Goal: Task Accomplishment & Management: Use online tool/utility

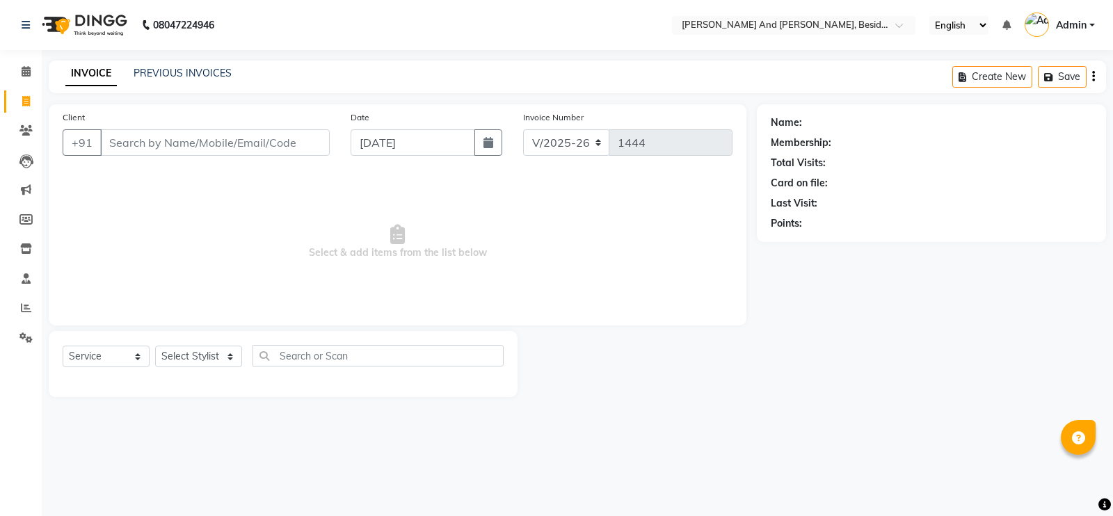
select select "4907"
select select "service"
click at [184, 71] on link "PREVIOUS INVOICES" at bounding box center [183, 73] width 98 height 13
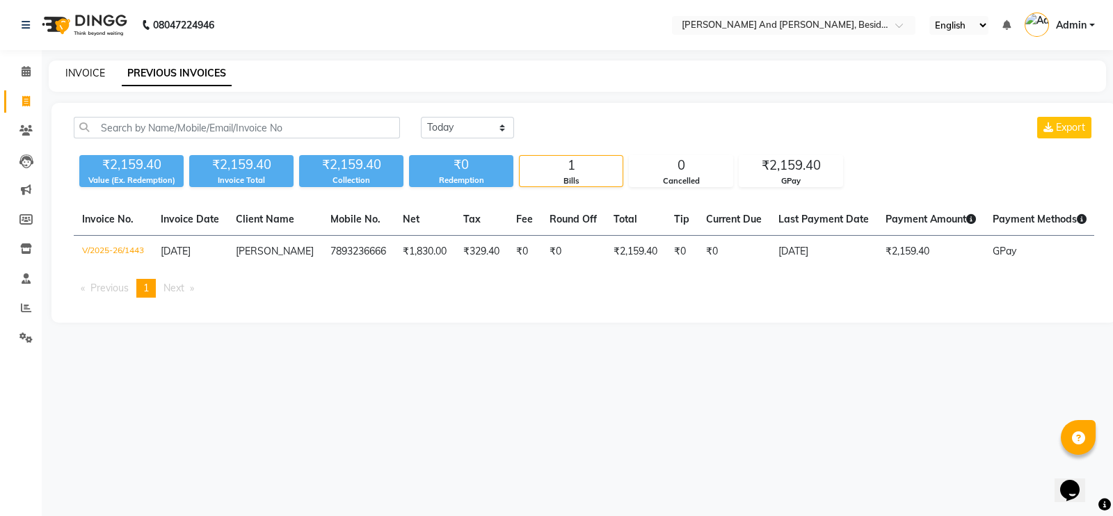
click at [74, 74] on link "INVOICE" at bounding box center [85, 73] width 40 height 13
select select "4907"
select select "service"
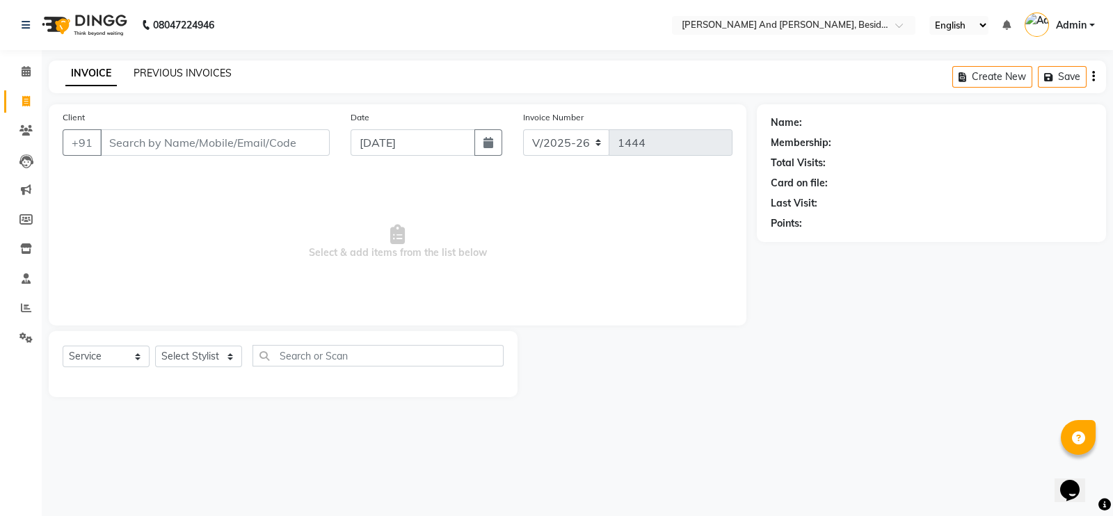
click at [216, 77] on link "PREVIOUS INVOICES" at bounding box center [183, 73] width 98 height 13
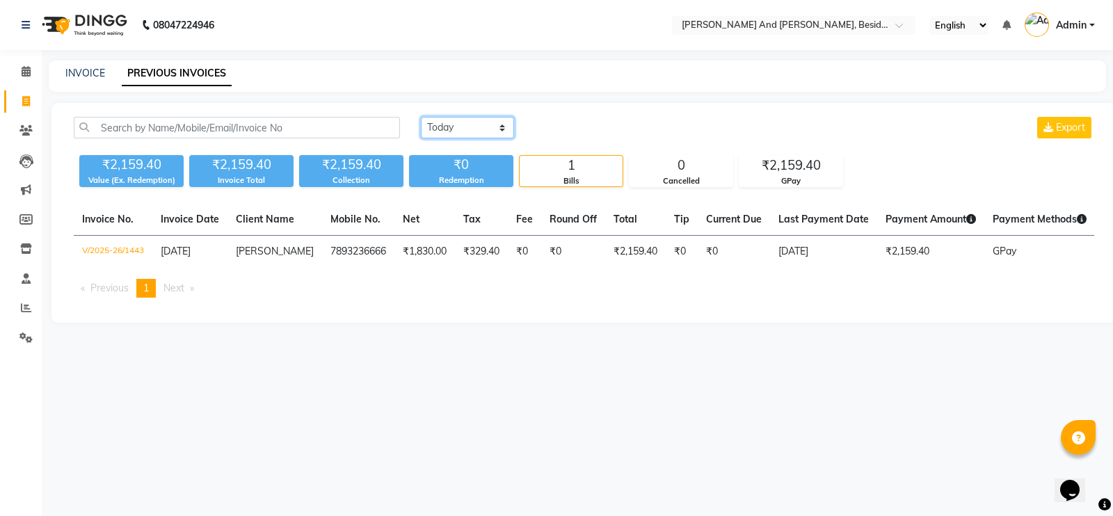
click at [494, 126] on select "[DATE] [DATE] Custom Range" at bounding box center [467, 128] width 93 height 22
select select "range"
click at [421, 117] on select "[DATE] [DATE] Custom Range" at bounding box center [467, 128] width 93 height 22
click at [511, 135] on select "[DATE] [DATE] Custom Range" at bounding box center [473, 129] width 104 height 22
click at [564, 132] on input "[DATE]" at bounding box center [580, 127] width 97 height 19
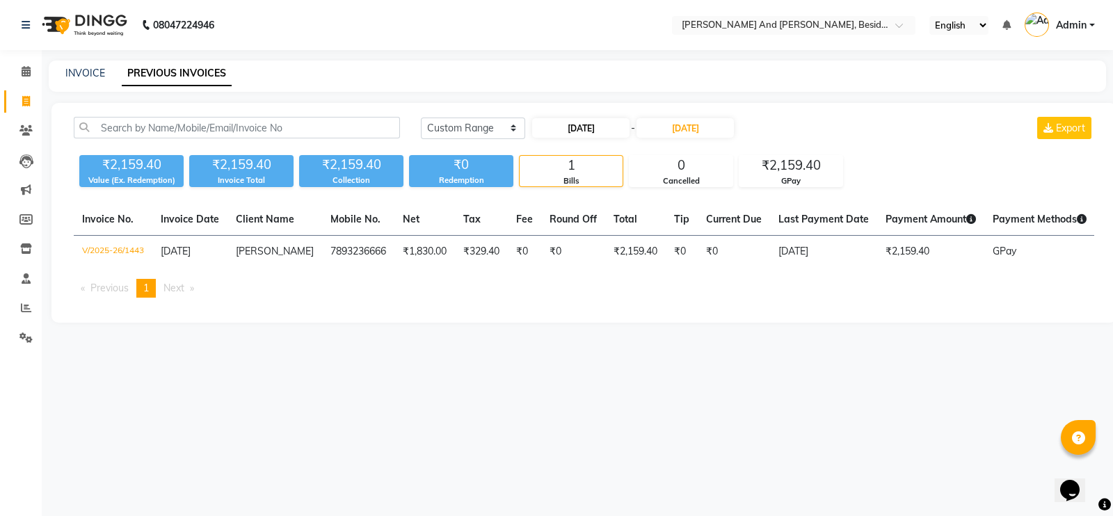
select select "9"
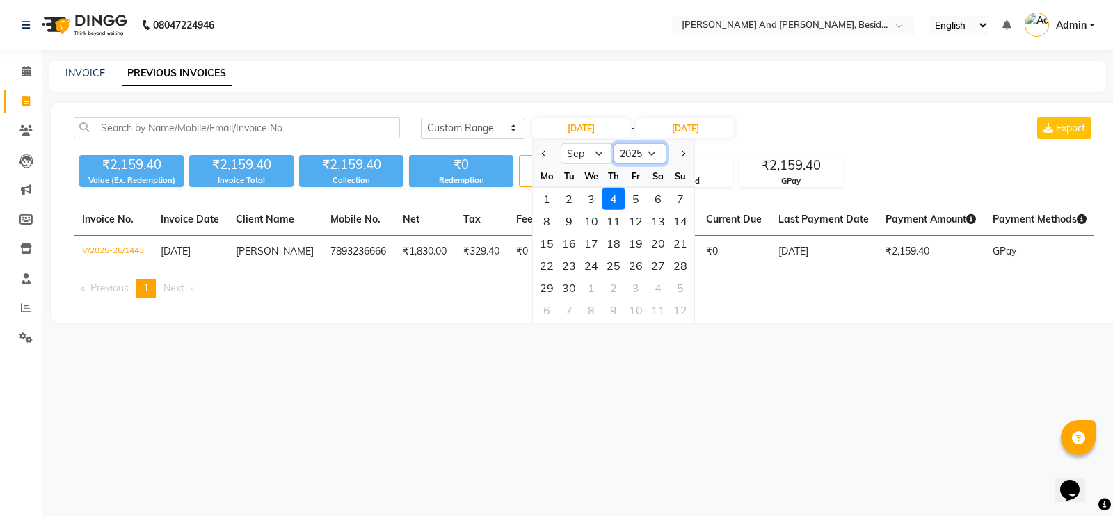
click at [652, 154] on select "2015 2016 2017 2018 2019 2020 2021 2022 2023 2024 2025 2026 2027 2028 2029 2030…" at bounding box center [640, 153] width 53 height 21
select select "2024"
click at [614, 143] on select "2015 2016 2017 2018 2019 2020 2021 2022 2023 2024 2025 2026 2027 2028 2029 2030…" at bounding box center [640, 153] width 53 height 21
click at [566, 131] on input "[DATE]" at bounding box center [580, 127] width 97 height 19
click at [676, 196] on div "1" at bounding box center [680, 199] width 22 height 22
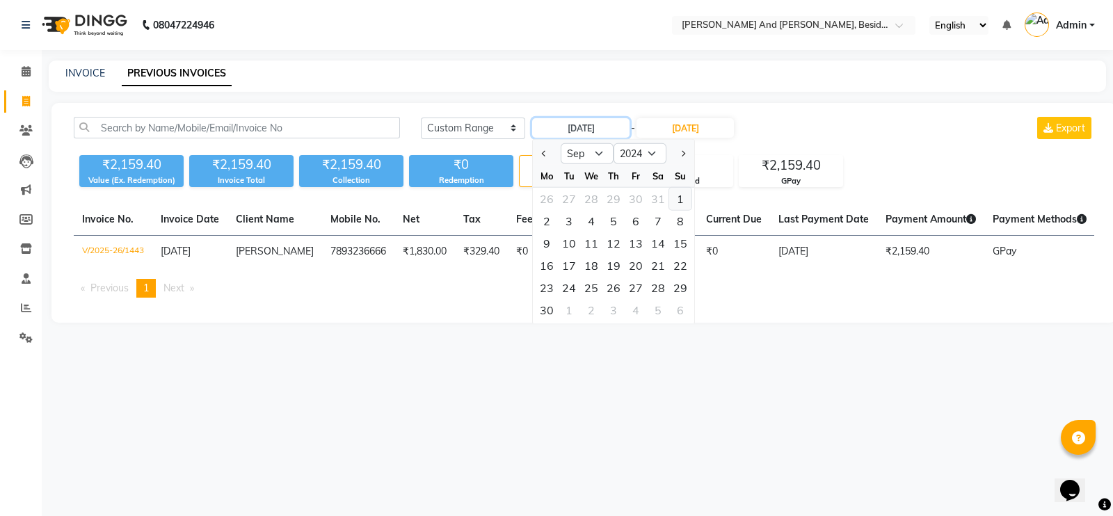
type input "[DATE]"
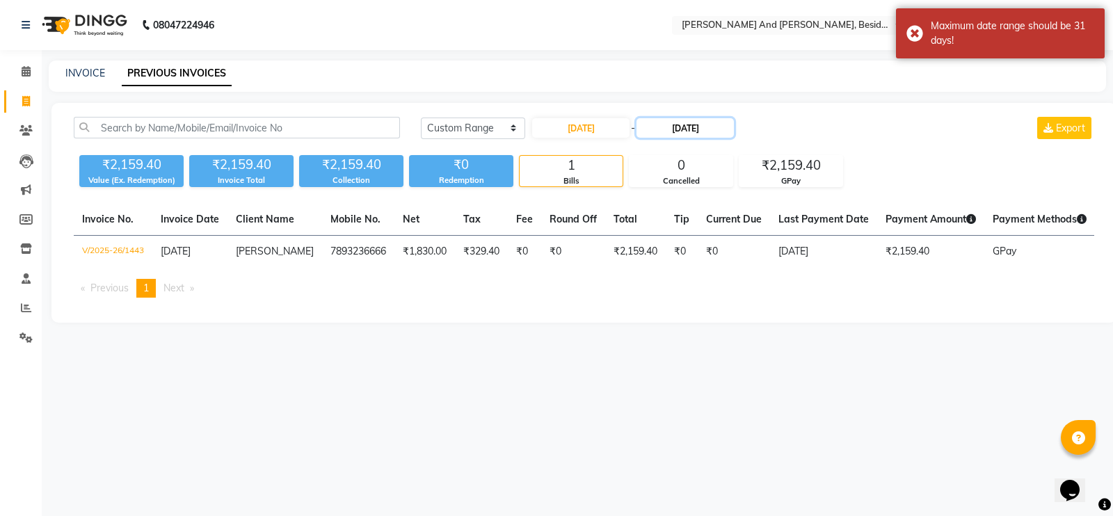
click at [675, 134] on input "[DATE]" at bounding box center [685, 127] width 97 height 19
select select "9"
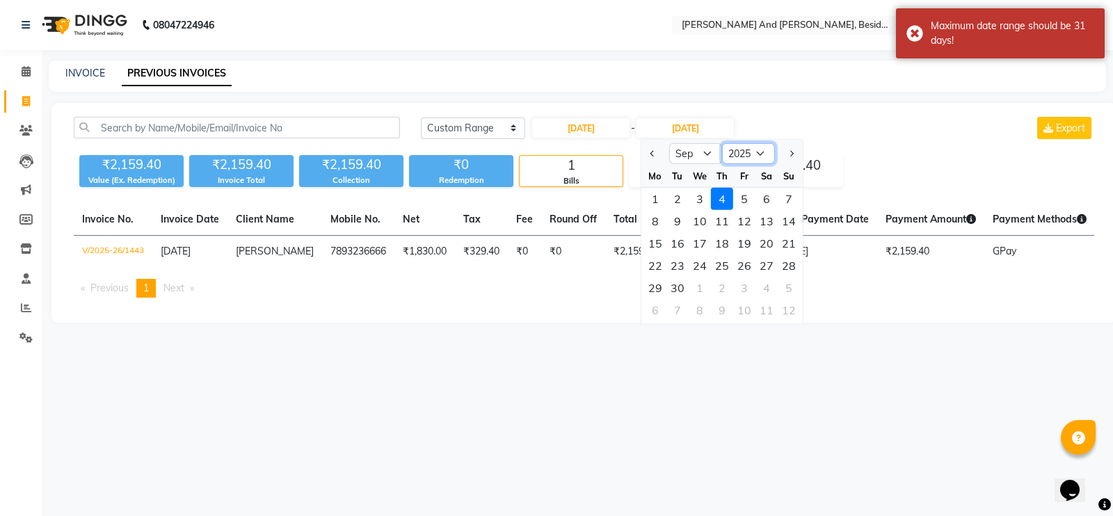
click at [763, 160] on select "2024 2025 2026 2027 2028 2029 2030 2031 2032 2033 2034 2035" at bounding box center [748, 153] width 53 height 21
select select "2024"
click at [722, 143] on select "2024 2025 2026 2027 2028 2029 2030 2031 2032 2033 2034 2035" at bounding box center [748, 153] width 53 height 21
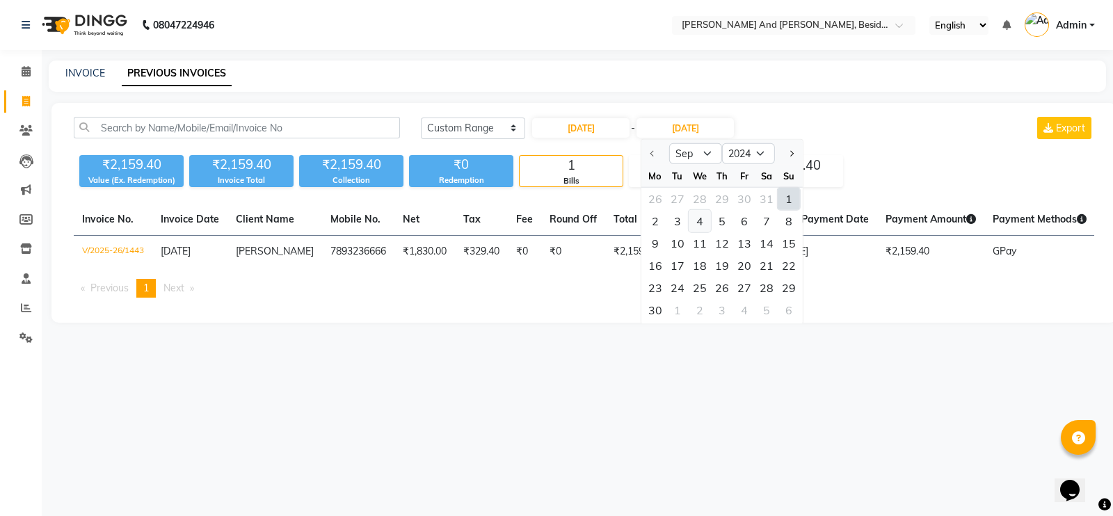
click at [697, 218] on div "4" at bounding box center [700, 221] width 22 height 22
type input "[DATE]"
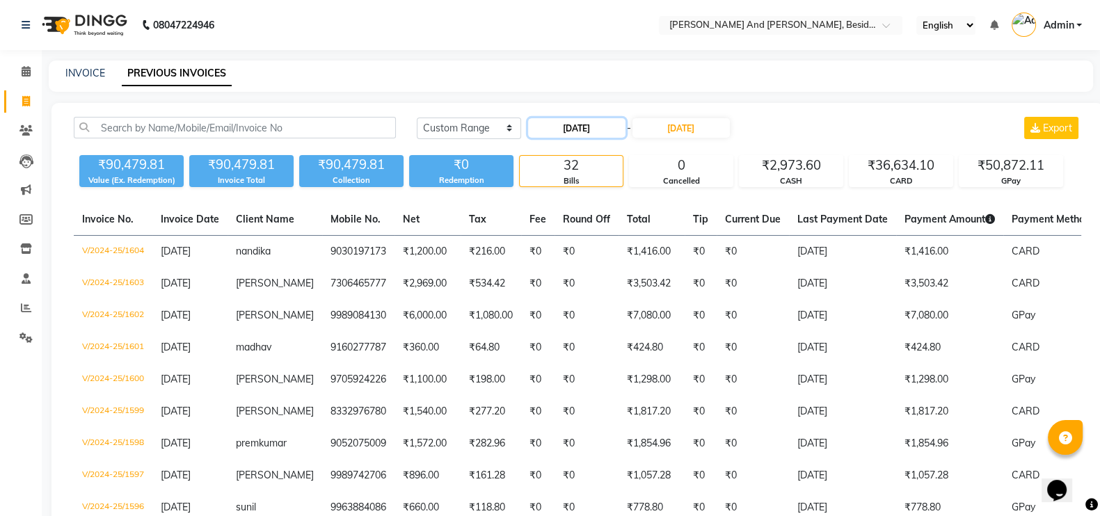
click at [559, 130] on input "[DATE]" at bounding box center [576, 127] width 97 height 19
select select "9"
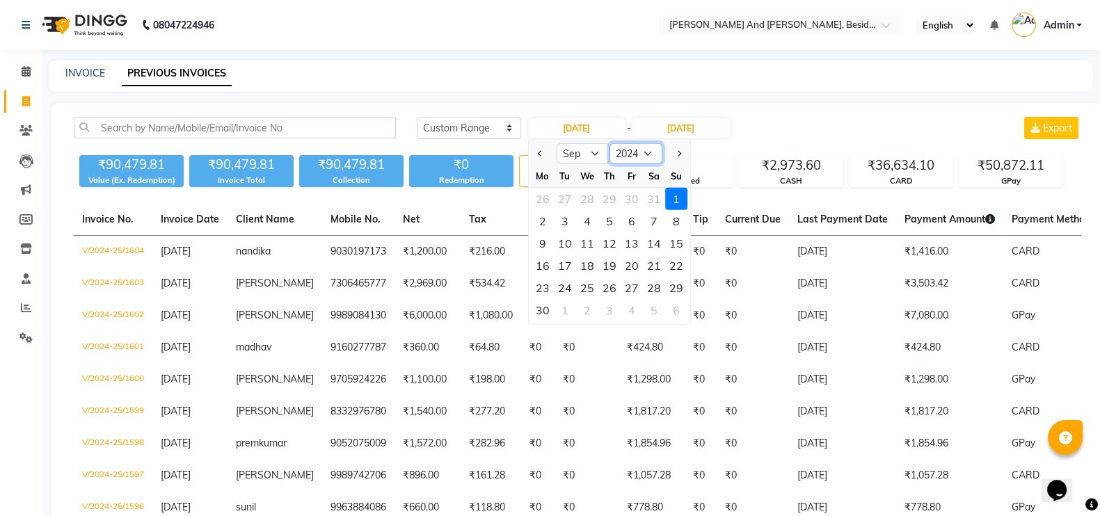
click at [644, 150] on select "2014 2015 2016 2017 2018 2019 2020 2021 2022 2023 2024 2025 2026 2027 2028 2029…" at bounding box center [636, 153] width 53 height 21
select select "2025"
click at [610, 143] on select "2014 2015 2016 2017 2018 2019 2020 2021 2022 2023 2024 2025 2026 2027 2028 2029…" at bounding box center [636, 153] width 53 height 21
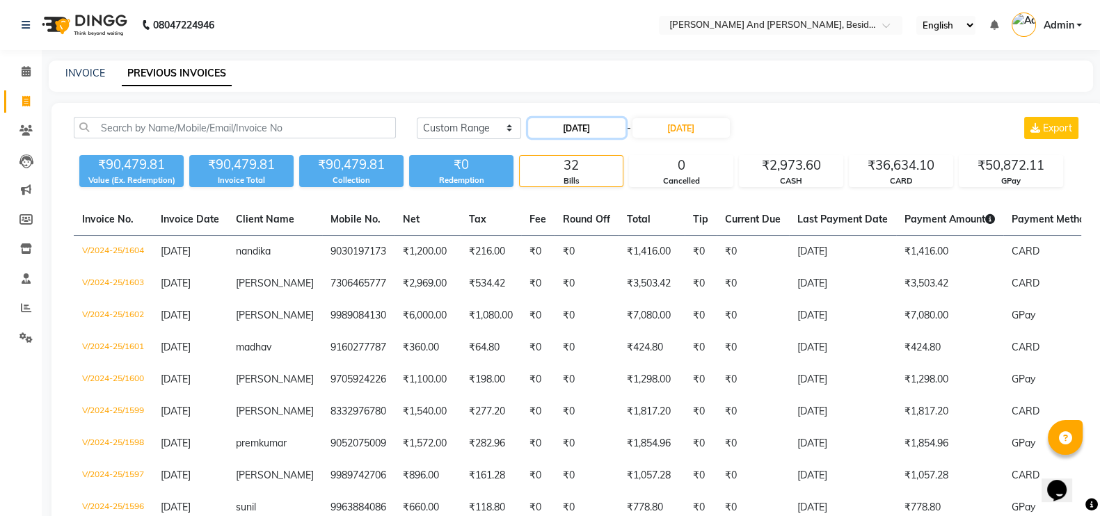
click at [606, 130] on input "[DATE]" at bounding box center [576, 127] width 97 height 19
select select "9"
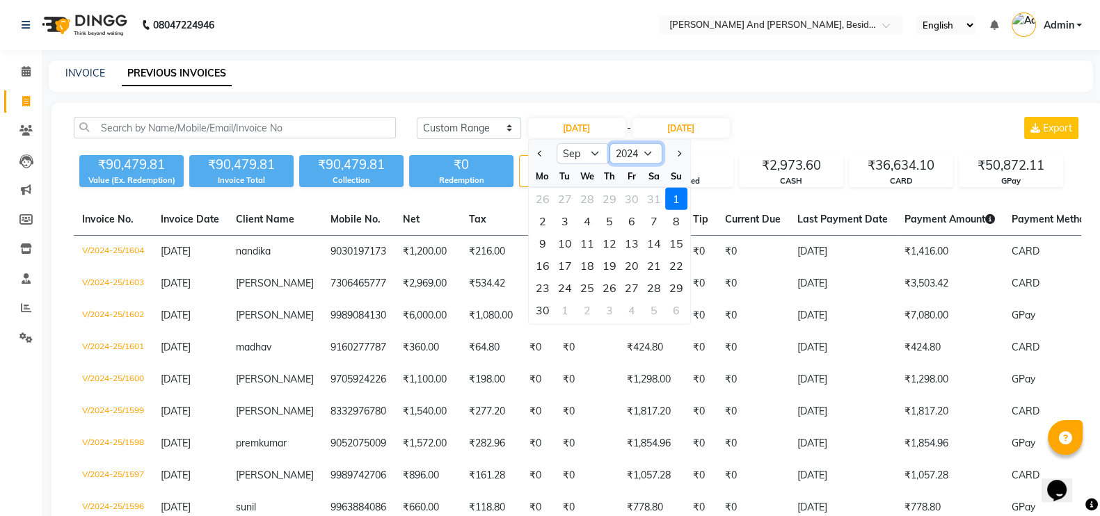
click at [642, 148] on select "2014 2015 2016 2017 2018 2019 2020 2021 2022 2023 2024 2025 2026 2027 2028 2029…" at bounding box center [636, 153] width 53 height 21
select select "2025"
click at [610, 143] on select "2014 2015 2016 2017 2018 2019 2020 2021 2022 2023 2024 2025 2026 2027 2028 2029…" at bounding box center [636, 153] width 53 height 21
click at [581, 80] on div "INVOICE PREVIOUS INVOICES" at bounding box center [563, 73] width 1028 height 15
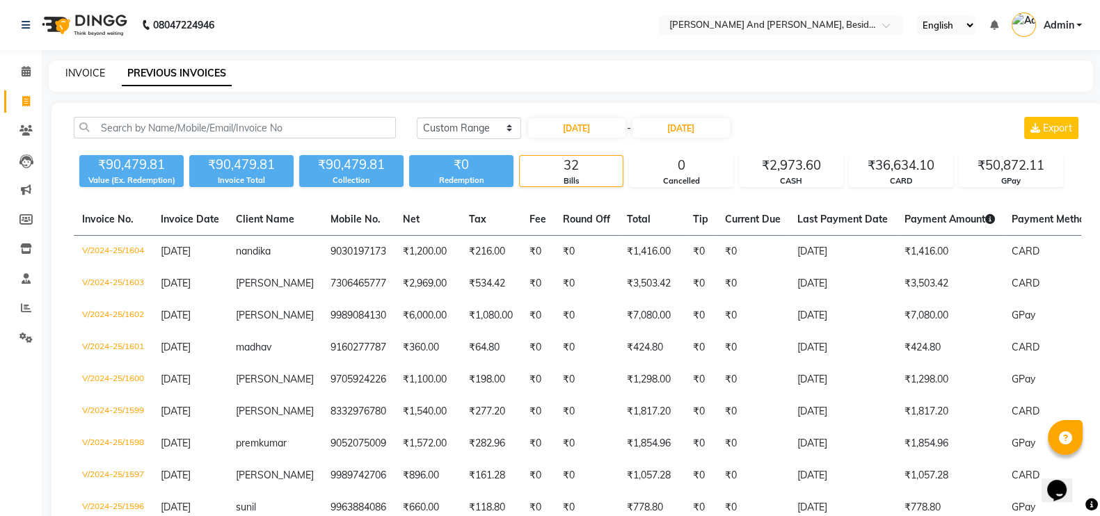
click at [86, 73] on link "INVOICE" at bounding box center [85, 73] width 40 height 13
select select "service"
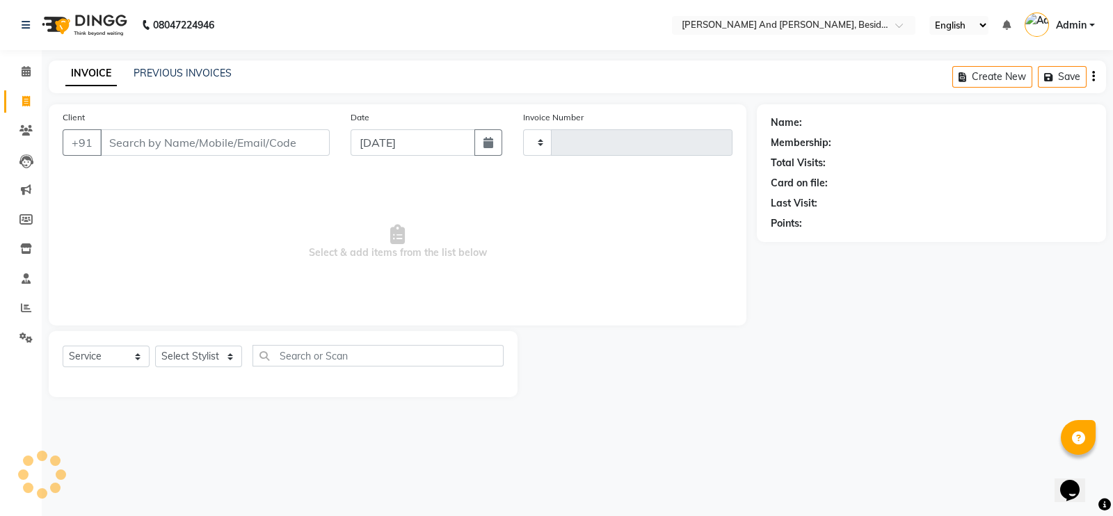
type input "1444"
select select "4907"
click at [212, 70] on link "PREVIOUS INVOICES" at bounding box center [183, 73] width 98 height 13
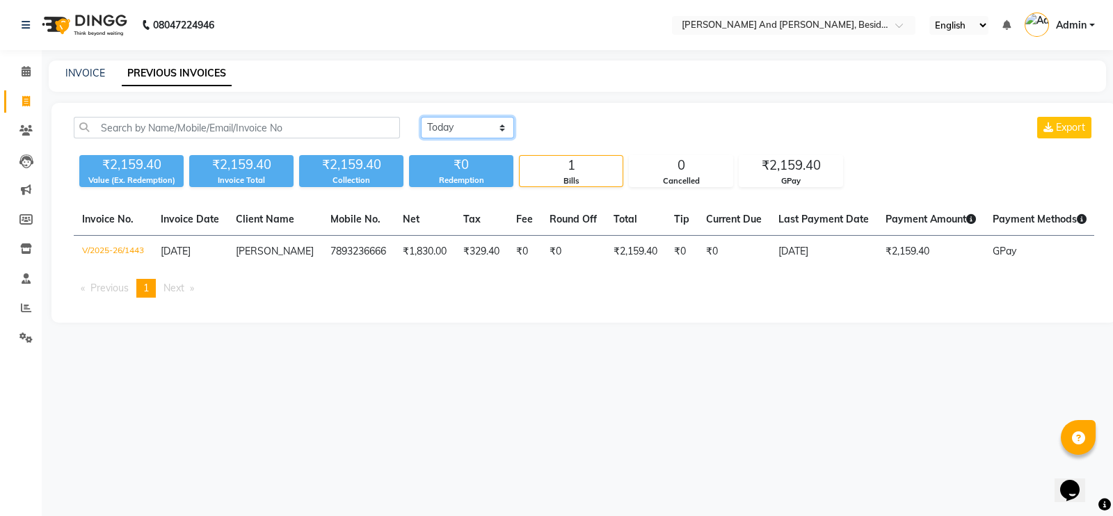
click at [503, 125] on select "[DATE] [DATE] Custom Range" at bounding box center [467, 128] width 93 height 22
select select "range"
click at [421, 117] on select "[DATE] [DATE] Custom Range" at bounding box center [467, 128] width 93 height 22
click at [570, 130] on input "[DATE]" at bounding box center [580, 127] width 97 height 19
select select "9"
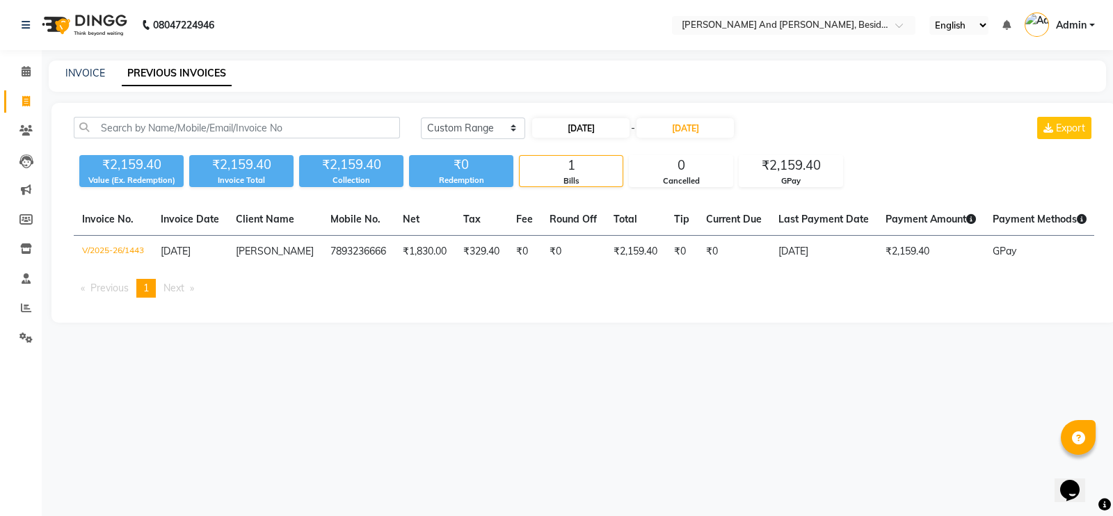
select select "2025"
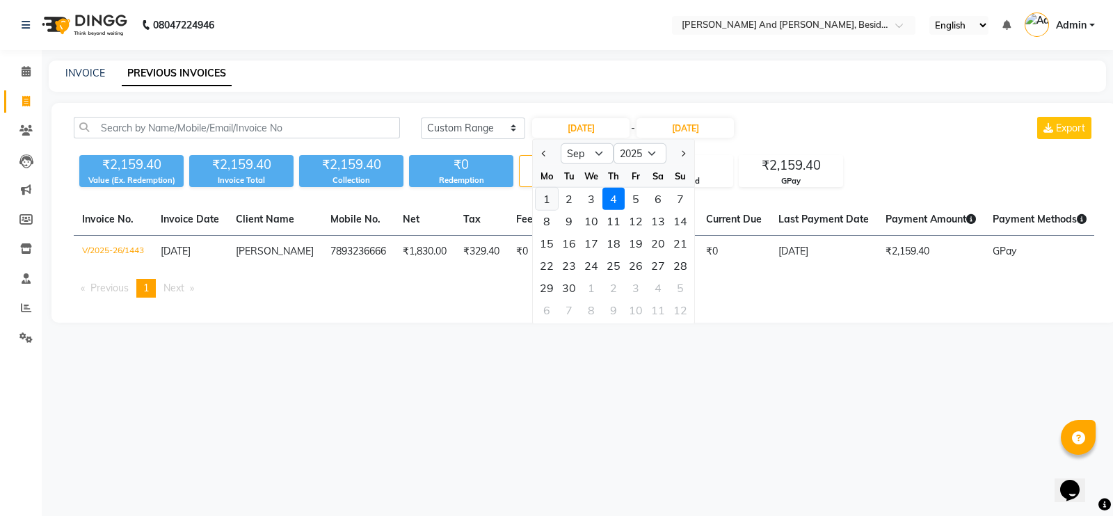
click at [550, 197] on div "1" at bounding box center [547, 199] width 22 height 22
type input "[DATE]"
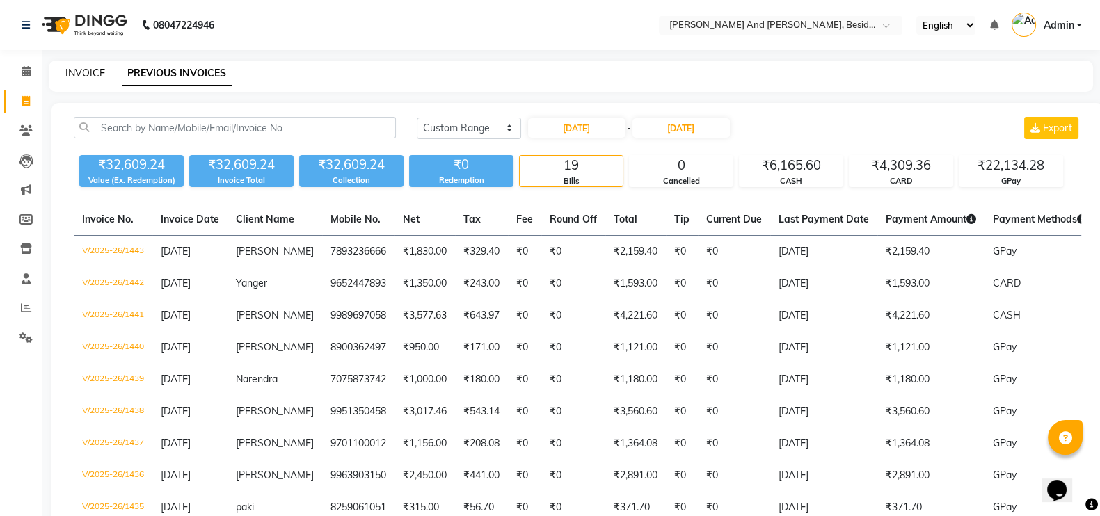
click at [88, 74] on link "INVOICE" at bounding box center [85, 73] width 40 height 13
select select "service"
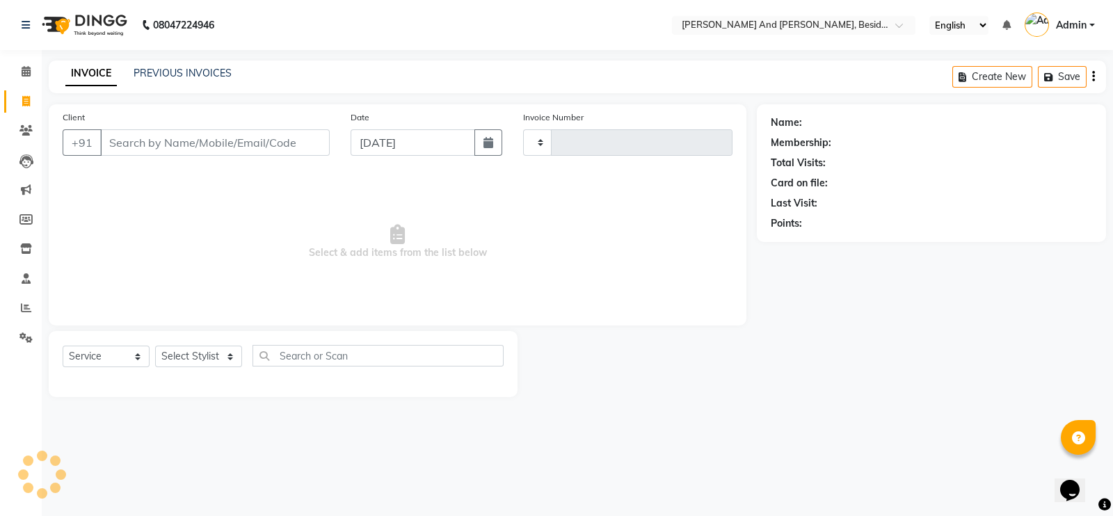
type input "1444"
select select "4907"
click at [141, 77] on link "PREVIOUS INVOICES" at bounding box center [183, 73] width 98 height 13
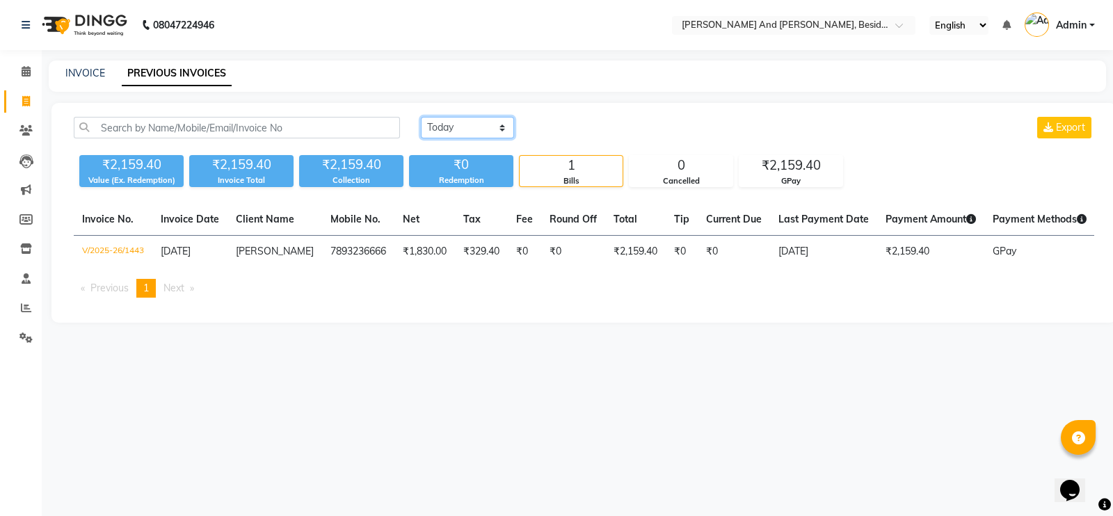
drag, startPoint x: 501, startPoint y: 134, endPoint x: 485, endPoint y: 193, distance: 61.3
click at [485, 193] on div "[DATE] [DATE] Custom Range Export ₹2,159.40 Value (Ex. Redemption) ₹2,159.40 In…" at bounding box center [583, 213] width 1065 height 220
select select "range"
click at [421, 117] on select "[DATE] [DATE] Custom Range" at bounding box center [467, 128] width 93 height 22
click at [563, 129] on input "[DATE]" at bounding box center [580, 127] width 97 height 19
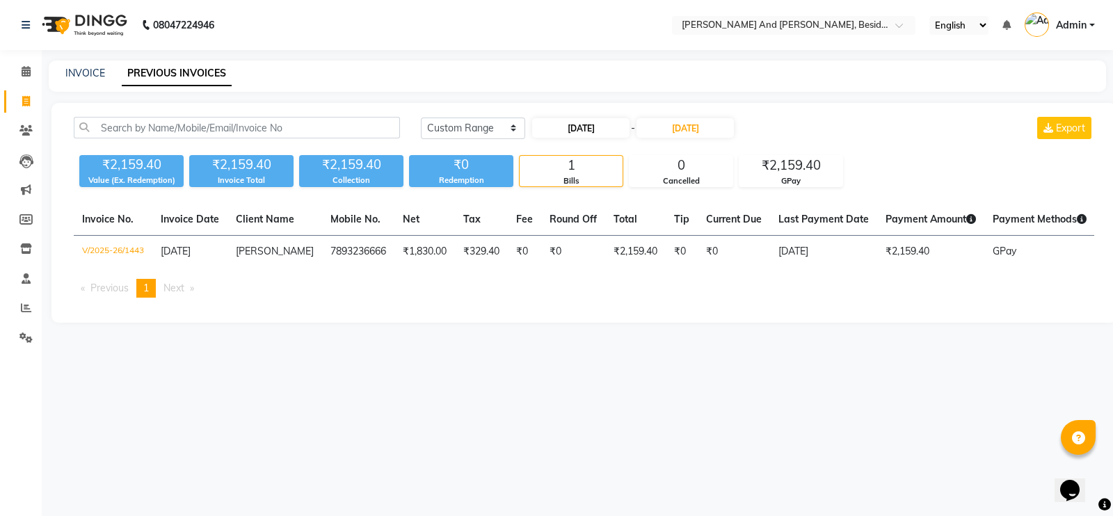
select select "9"
select select "2025"
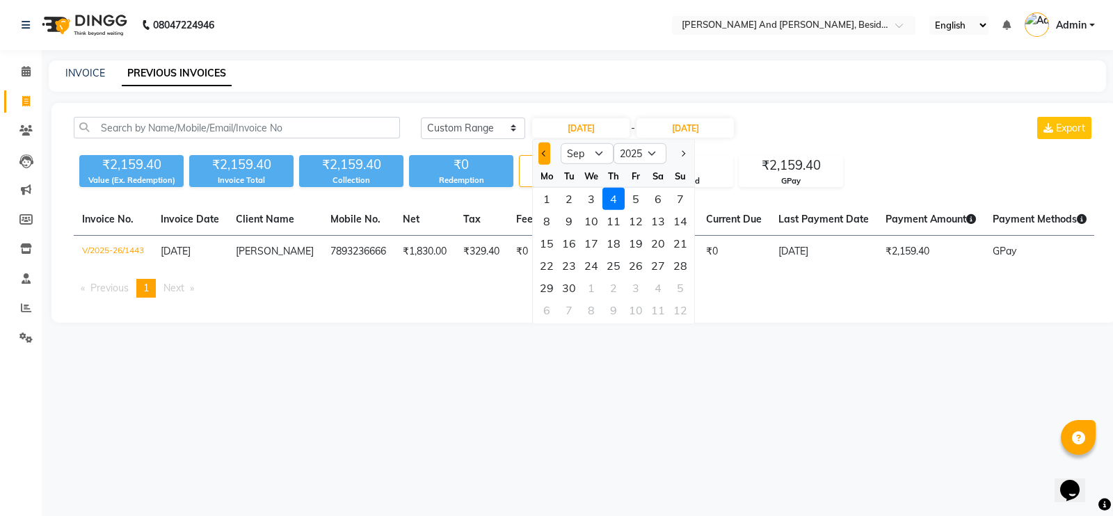
click at [539, 155] on button "Previous month" at bounding box center [545, 154] width 12 height 22
click at [599, 152] on select "Jan Feb Mar Apr May Jun [DATE] Aug Sep Oct Nov Dec" at bounding box center [587, 153] width 53 height 21
select select "9"
click at [561, 143] on select "Jan Feb Mar Apr May Jun [DATE] Aug Sep Oct Nov Dec" at bounding box center [587, 153] width 53 height 21
click at [651, 154] on select "2015 2016 2017 2018 2019 2020 2021 2022 2023 2024 2025 2026 2027 2028 2029 2030…" at bounding box center [640, 153] width 53 height 21
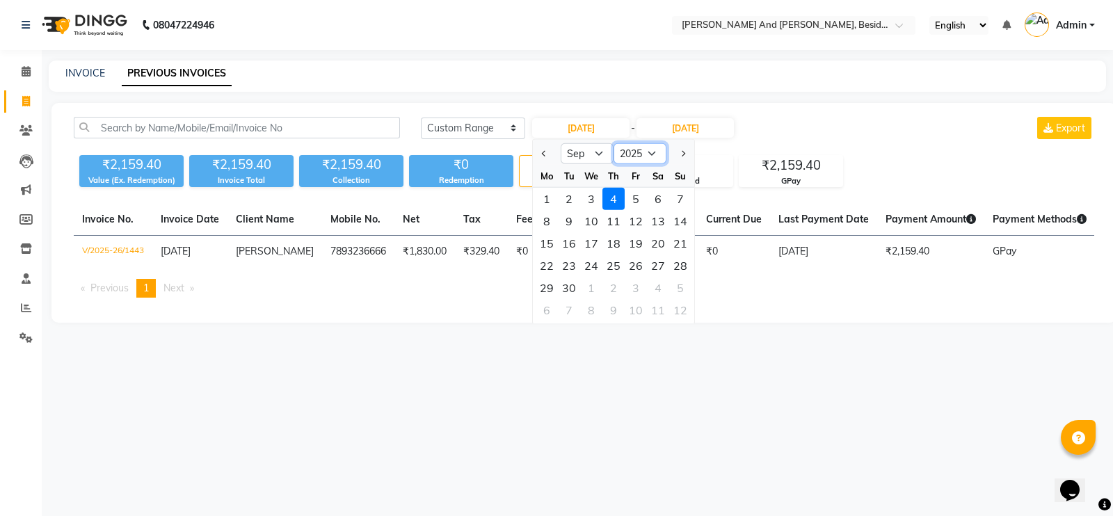
select select "2024"
click at [614, 143] on select "2015 2016 2017 2018 2019 2020 2021 2022 2023 2024 2025 2026 2027 2028 2029 2030…" at bounding box center [640, 153] width 53 height 21
click at [699, 144] on div "[DATE] [DATE] Custom Range [DATE] Jan Feb Mar Apr May Jun [DATE] Aug Sep Oct No…" at bounding box center [758, 133] width 694 height 33
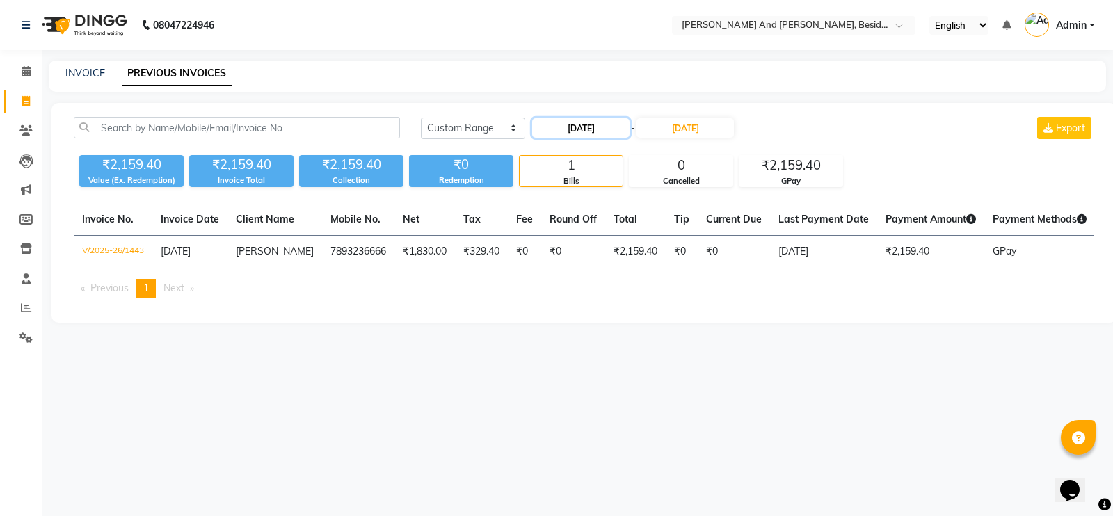
click at [569, 127] on input "[DATE]" at bounding box center [580, 127] width 97 height 19
select select "9"
select select "2025"
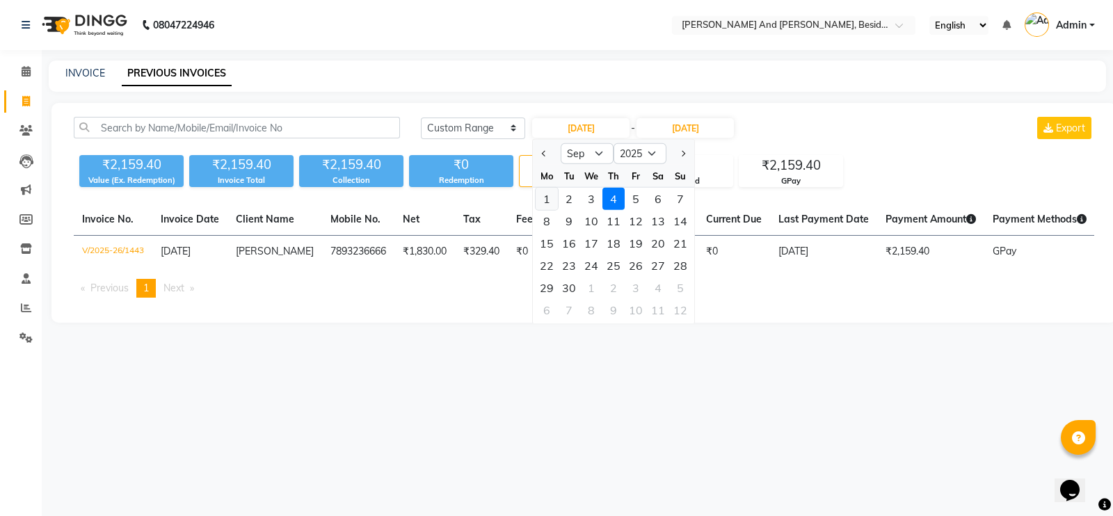
click at [548, 199] on div "1" at bounding box center [547, 199] width 22 height 22
type input "[DATE]"
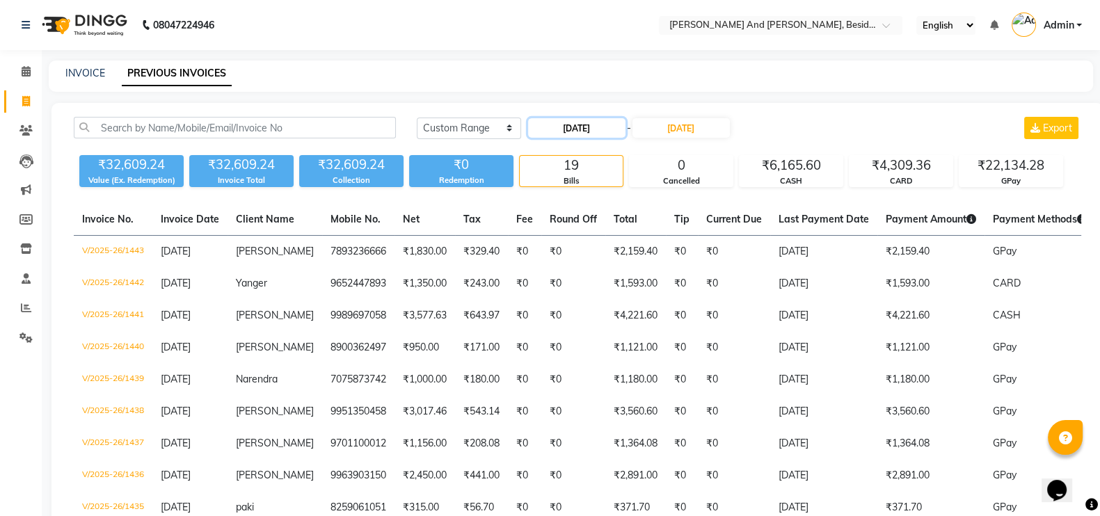
click at [604, 125] on input "[DATE]" at bounding box center [576, 127] width 97 height 19
select select "9"
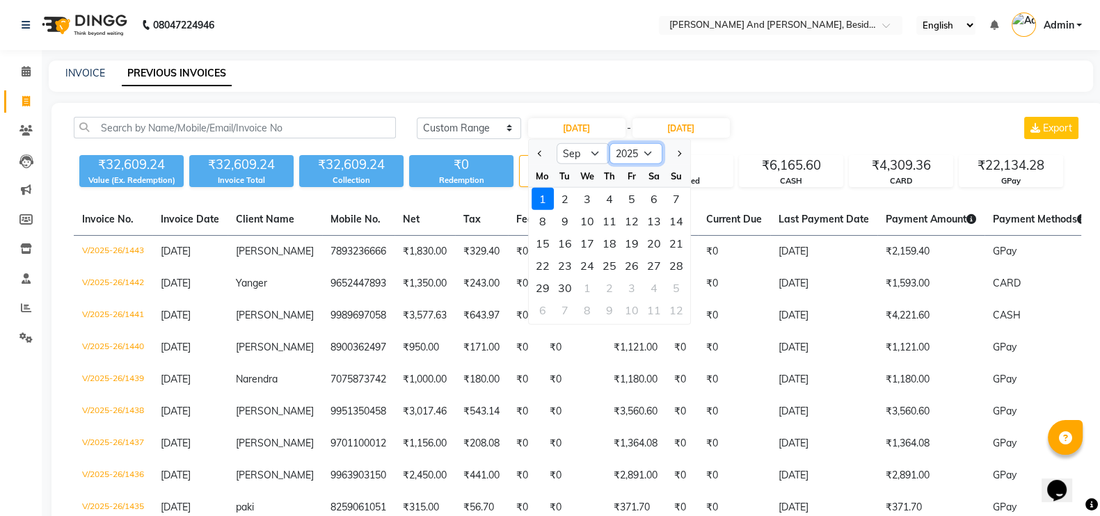
click at [644, 150] on select "2015 2016 2017 2018 2019 2020 2021 2022 2023 2024 2025 2026 2027 2028 2029 2030…" at bounding box center [636, 153] width 53 height 21
select select "2024"
click at [610, 143] on select "2015 2016 2017 2018 2019 2020 2021 2022 2023 2024 2025 2026 2027 2028 2029 2030…" at bounding box center [636, 153] width 53 height 21
click at [701, 122] on input "[DATE]" at bounding box center [681, 127] width 97 height 19
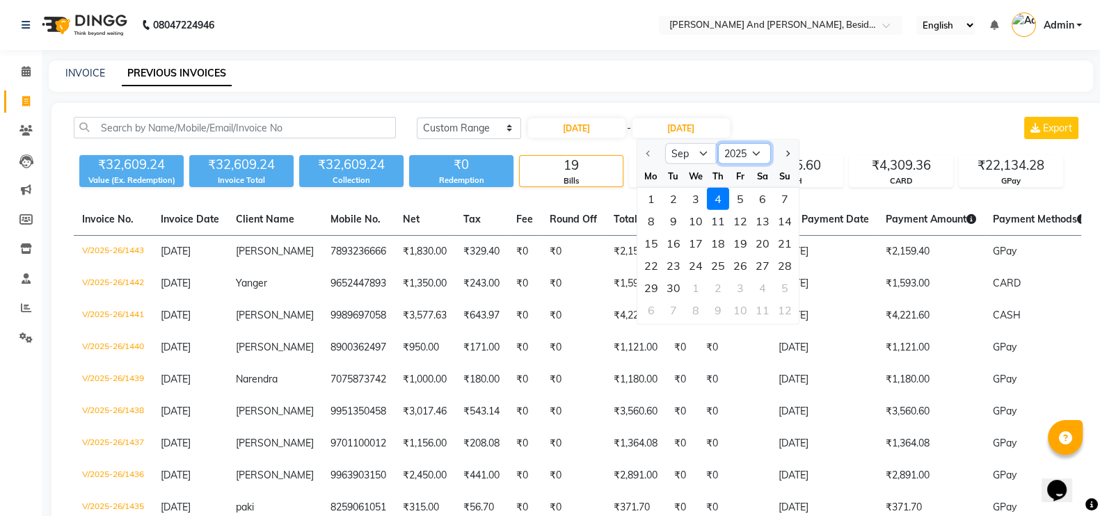
click at [758, 151] on select "2025 2026 2027 2028 2029 2030 2031 2032 2033 2034 2035" at bounding box center [743, 153] width 53 height 21
click at [761, 150] on select "2025 2026 2027 2028 2029 2030 2031 2032 2033 2034 2035" at bounding box center [743, 153] width 53 height 21
click at [757, 143] on select "2025 2026 2027 2028 2029 2030 2031 2032 2033 2034 2035" at bounding box center [743, 153] width 53 height 21
click at [755, 150] on select "2025 2026 2027 2028 2029 2030 2031 2032 2033 2034 2035" at bounding box center [743, 153] width 53 height 21
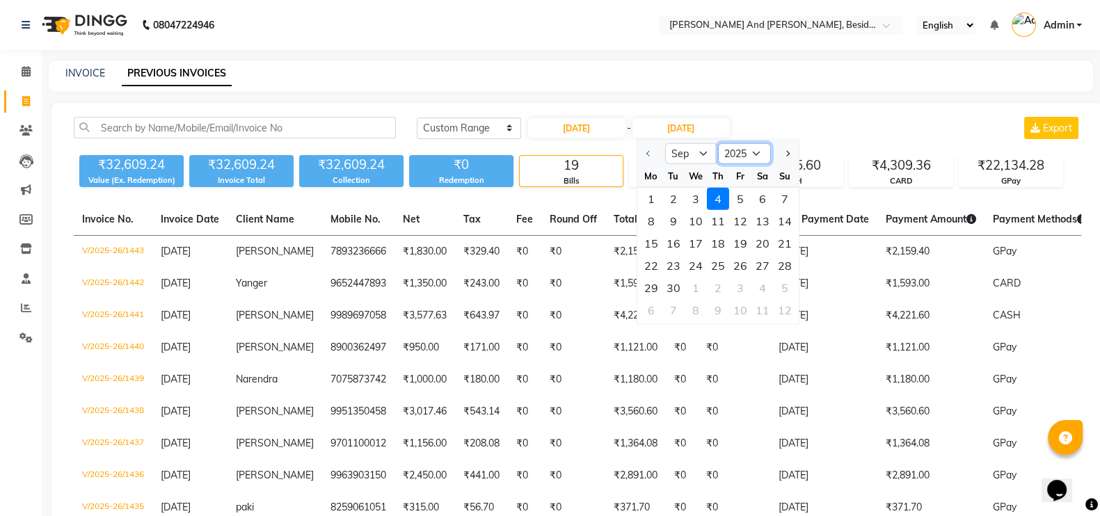
click at [755, 150] on select "2025 2026 2027 2028 2029 2030 2031 2032 2033 2034 2035" at bounding box center [743, 153] width 53 height 21
click at [778, 71] on div "INVOICE PREVIOUS INVOICES" at bounding box center [563, 73] width 1028 height 15
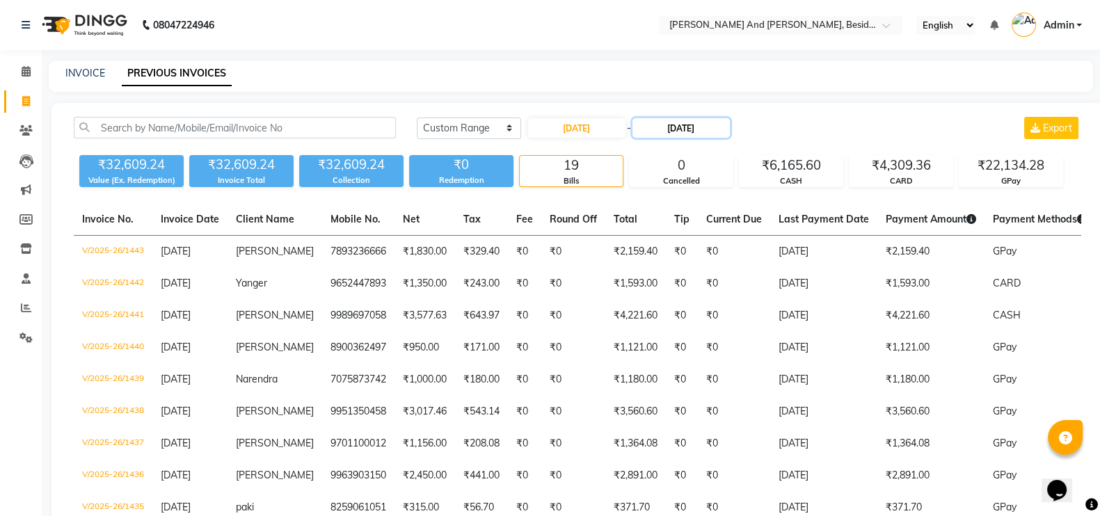
click at [720, 122] on input "[DATE]" at bounding box center [681, 127] width 97 height 19
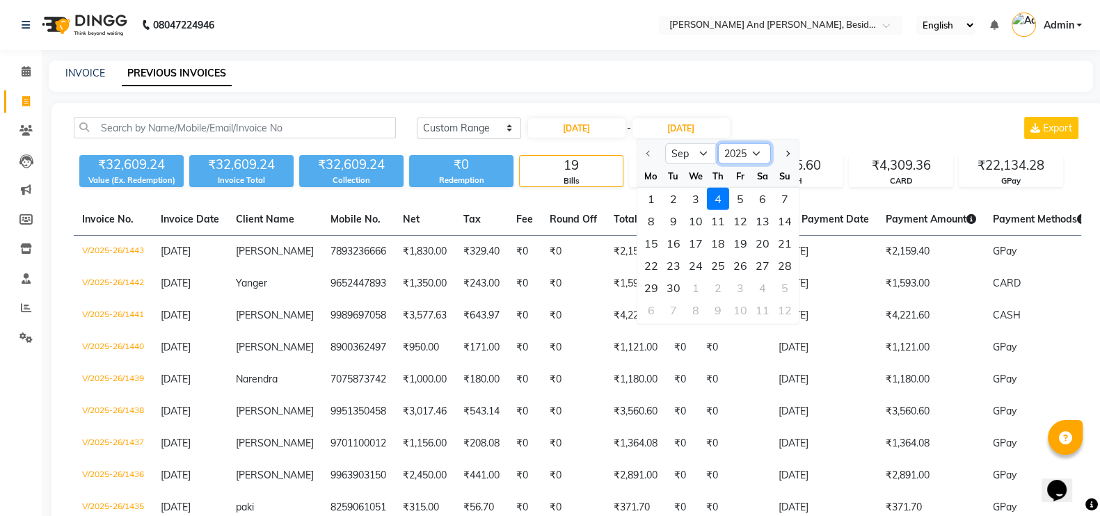
click at [755, 150] on select "2025 2026 2027 2028 2029 2030 2031 2032 2033 2034 2035" at bounding box center [743, 153] width 53 height 21
click at [789, 151] on button "Next month" at bounding box center [787, 154] width 12 height 22
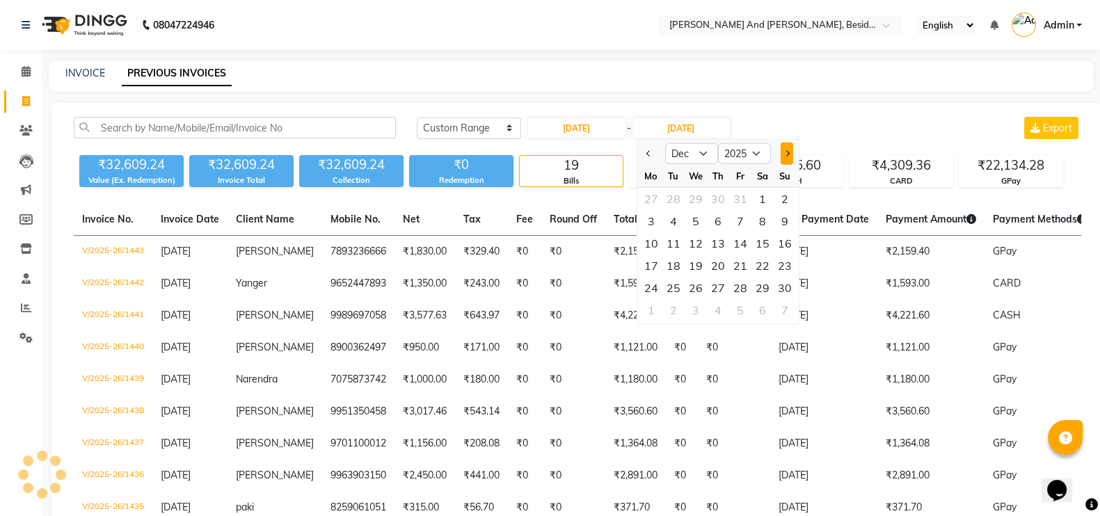
select select "1"
select select "2026"
click at [789, 151] on button "Next month" at bounding box center [787, 154] width 12 height 22
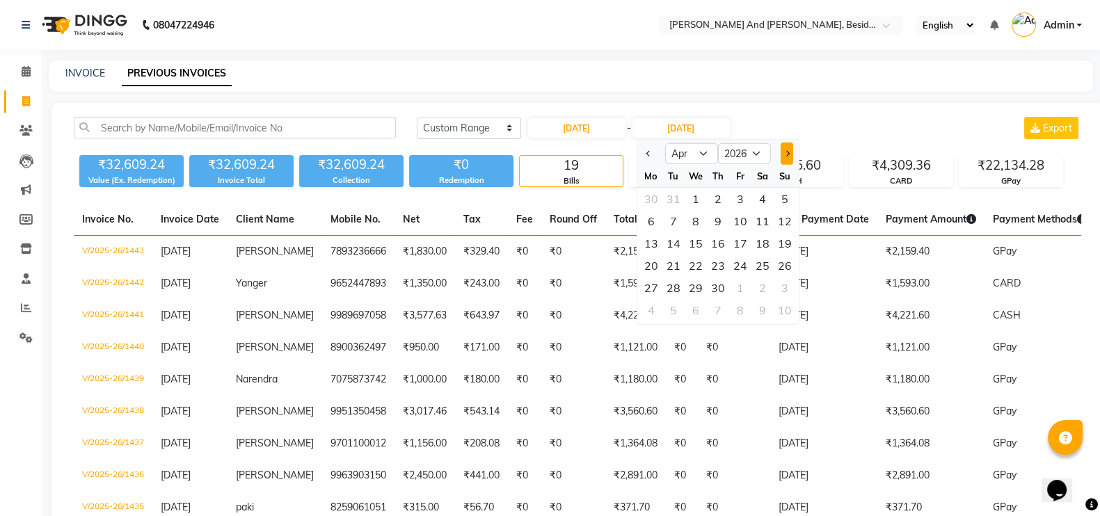
click at [789, 151] on button "Next month" at bounding box center [787, 154] width 12 height 22
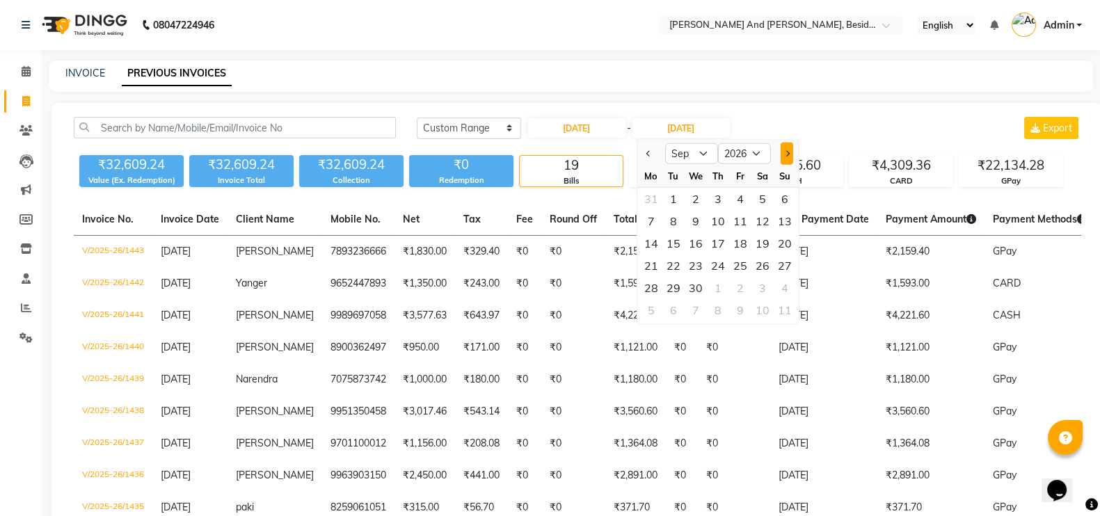
click at [789, 151] on button "Next month" at bounding box center [787, 154] width 12 height 22
select select "1"
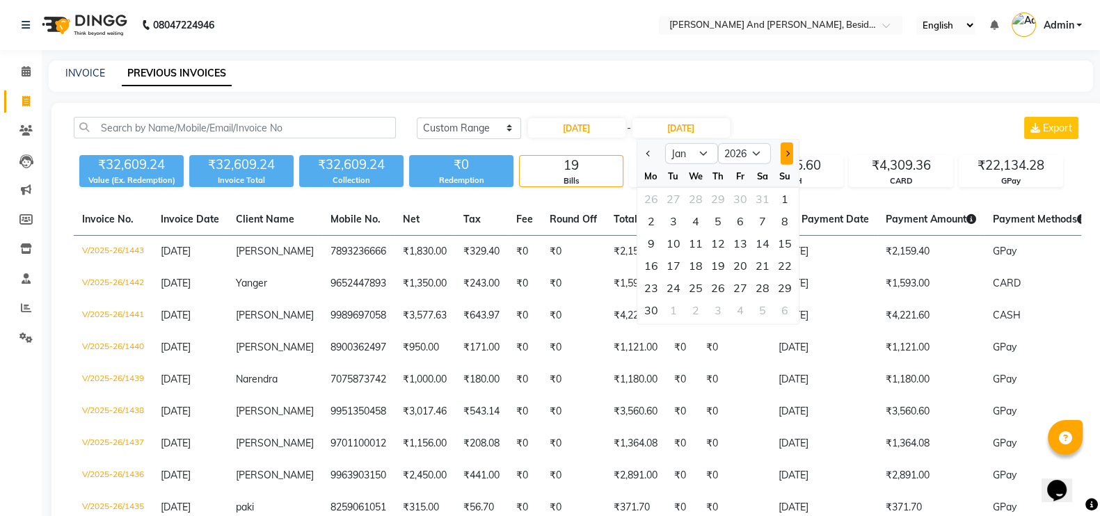
select select "2027"
click at [652, 146] on button "Previous month" at bounding box center [648, 154] width 12 height 22
select select "12"
select select "2026"
click at [652, 146] on button "Previous month" at bounding box center [648, 154] width 12 height 22
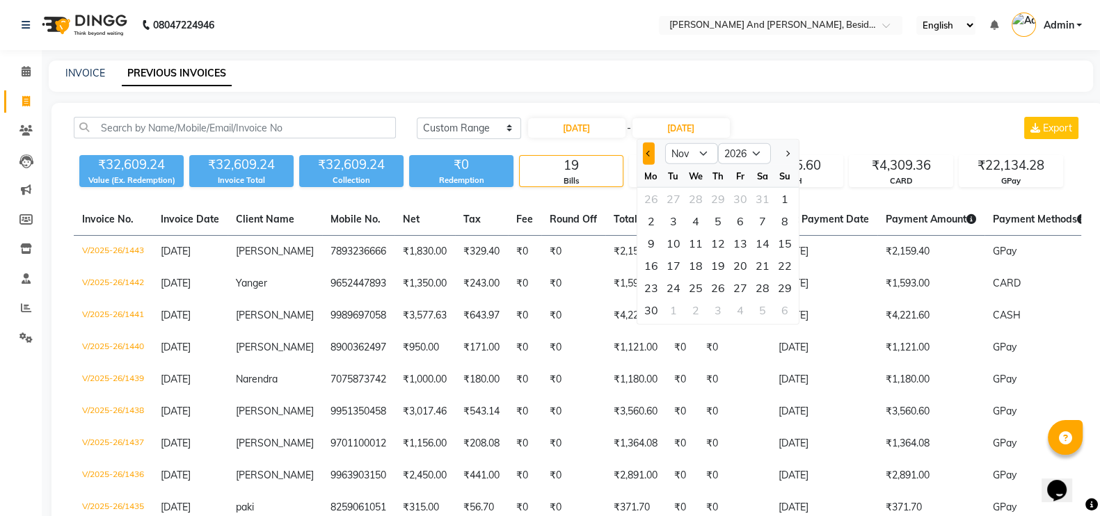
click at [652, 146] on button "Previous month" at bounding box center [648, 154] width 12 height 22
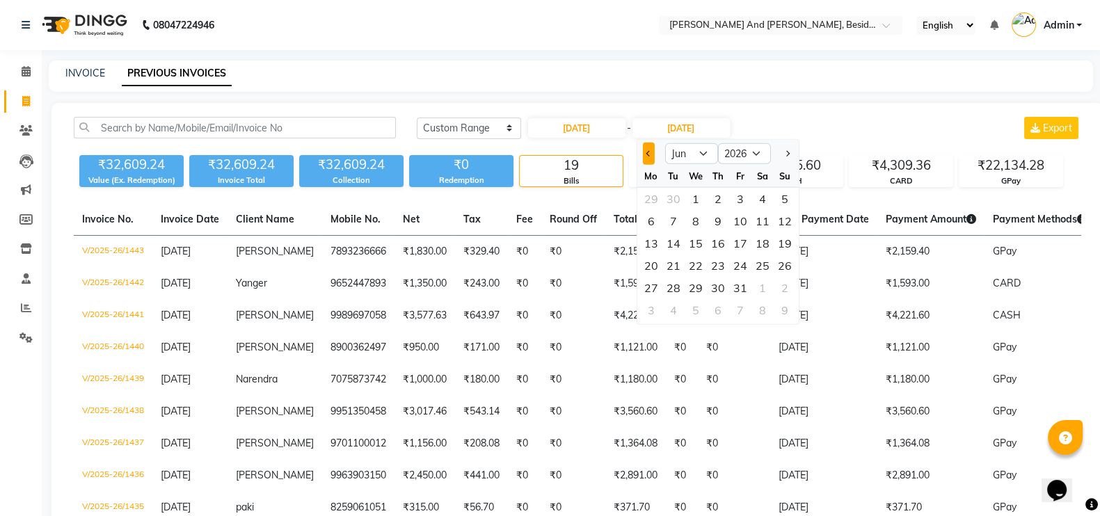
click at [652, 146] on button "Previous month" at bounding box center [648, 154] width 12 height 22
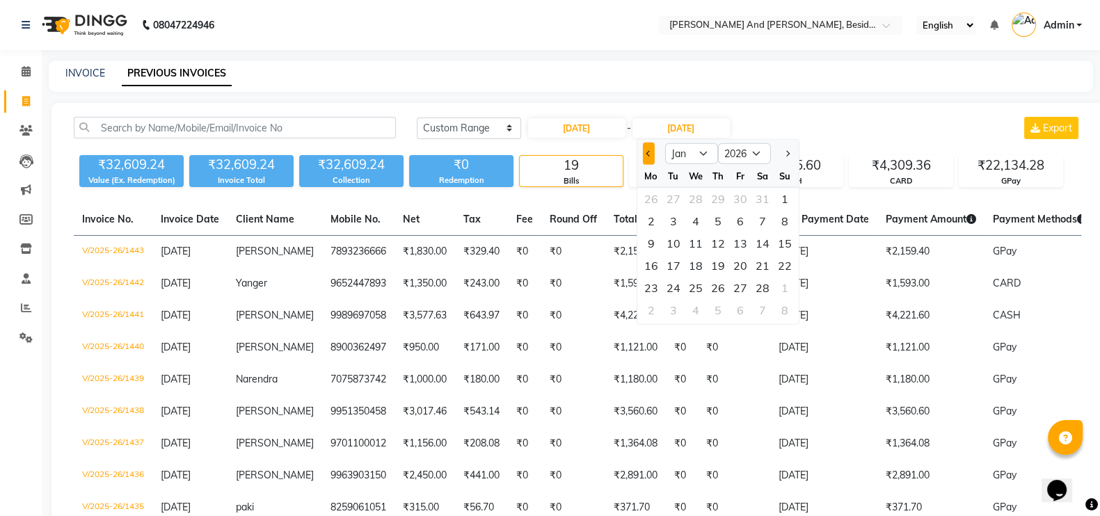
click at [652, 146] on button "Previous month" at bounding box center [648, 154] width 12 height 22
select select "12"
select select "2025"
click at [652, 146] on button "Previous month" at bounding box center [648, 154] width 12 height 22
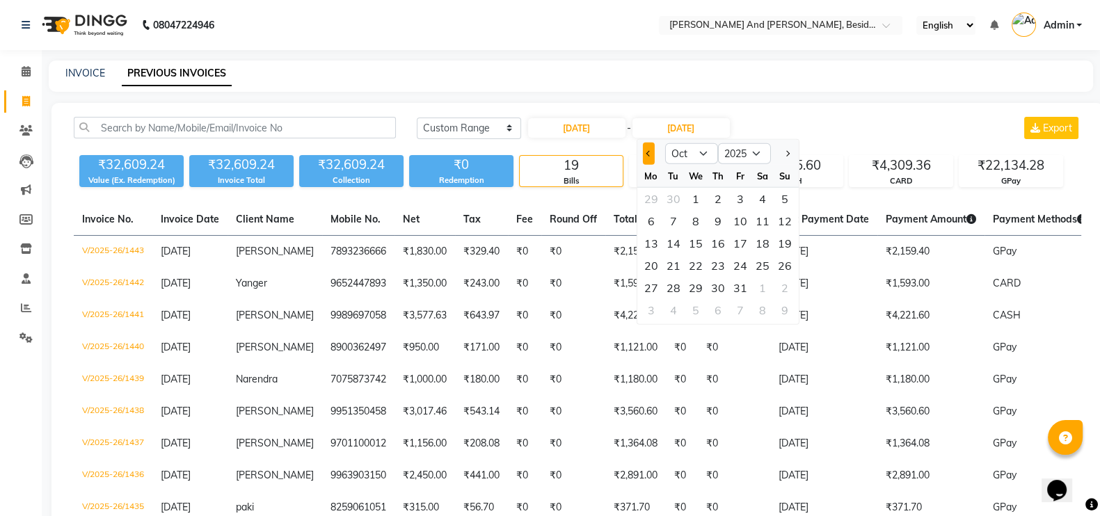
click at [652, 146] on button "Previous month" at bounding box center [648, 154] width 12 height 22
click at [652, 146] on div at bounding box center [651, 154] width 28 height 22
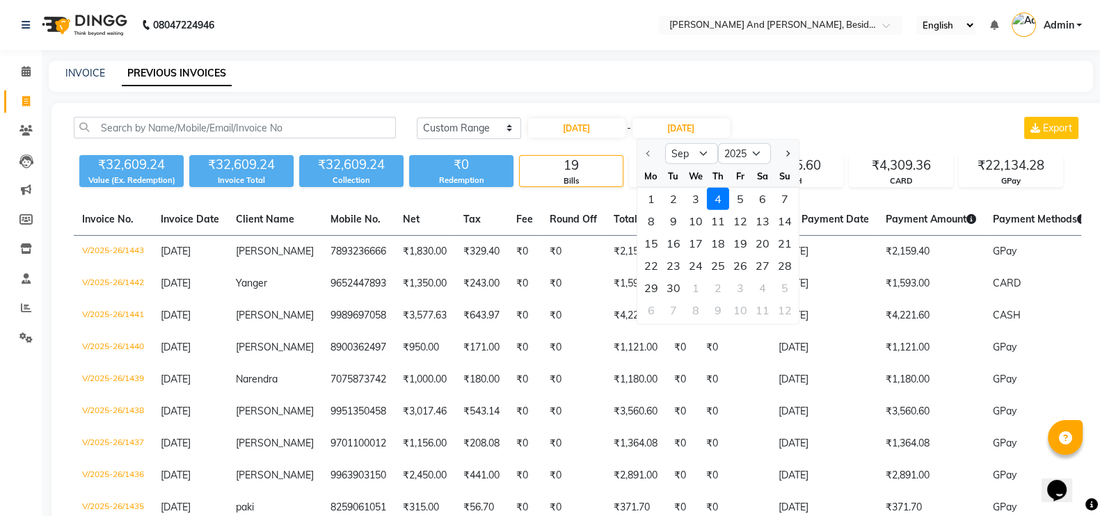
click at [652, 146] on div at bounding box center [651, 154] width 28 height 22
click at [648, 157] on div at bounding box center [651, 154] width 28 height 22
drag, startPoint x: 648, startPoint y: 157, endPoint x: 755, endPoint y: 153, distance: 107.2
click at [755, 153] on ngb-datepicker-navigation "Sep Oct Nov [DATE] 2026 2027 2028 2029 2030 2031 2032 2033 2034 2035" at bounding box center [717, 154] width 161 height 22
click at [755, 153] on select "2025 2026 2027 2028 2029 2030 2031 2032 2033 2034 2035" at bounding box center [743, 153] width 53 height 21
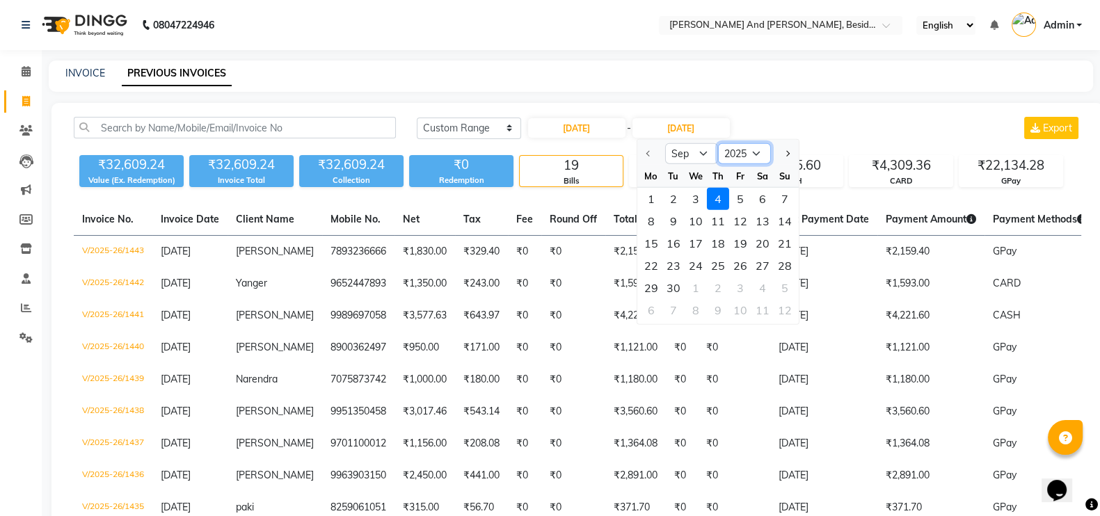
click at [755, 154] on select "2025 2026 2027 2028 2029 2030 2031 2032 2033 2034 2035" at bounding box center [743, 153] width 53 height 21
click at [786, 148] on button "Next month" at bounding box center [787, 154] width 12 height 22
select select "11"
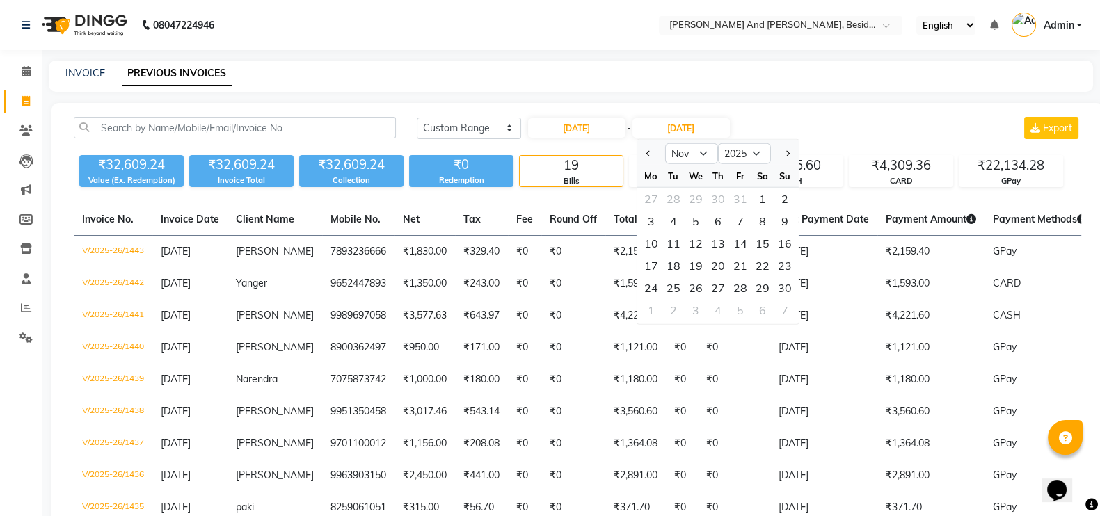
drag, startPoint x: 786, startPoint y: 148, endPoint x: 793, endPoint y: 106, distance: 41.6
click at [793, 106] on div "[DATE] [DATE] Custom Range [DATE] - [DATE] Sep Oct Nov [DATE] 2026 2027 2028 20…" at bounding box center [577, 501] width 1052 height 796
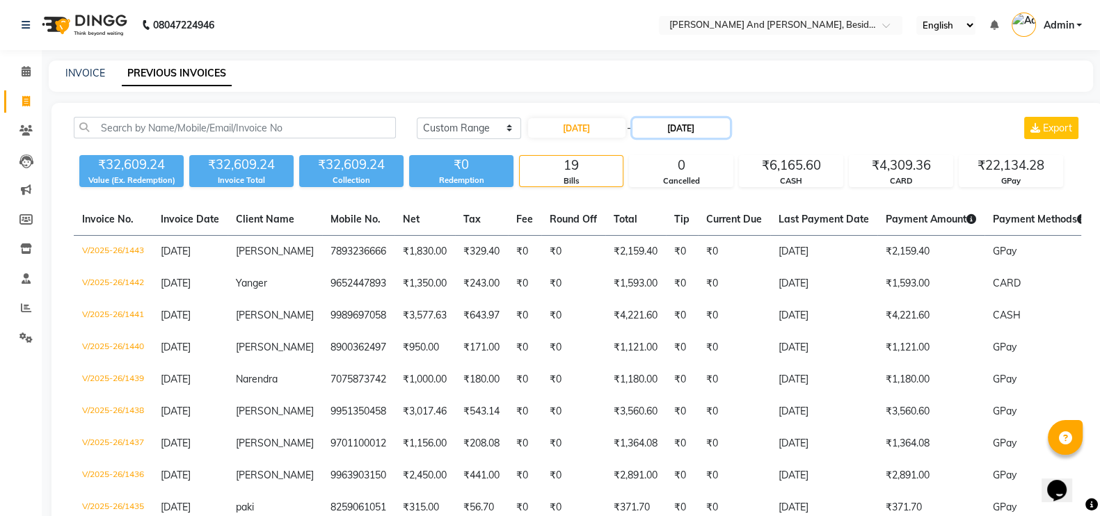
click at [728, 127] on input "[DATE]" at bounding box center [681, 127] width 97 height 19
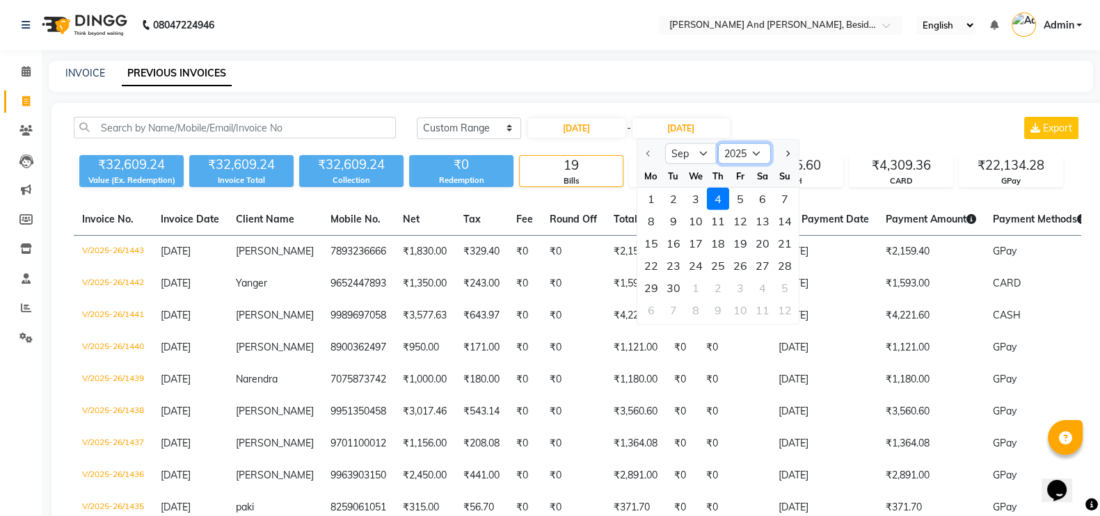
click at [762, 149] on select "2025 2026 2027 2028 2029 2030 2031 2032 2033 2034 2035" at bounding box center [743, 153] width 53 height 21
click at [655, 154] on div at bounding box center [651, 154] width 28 height 22
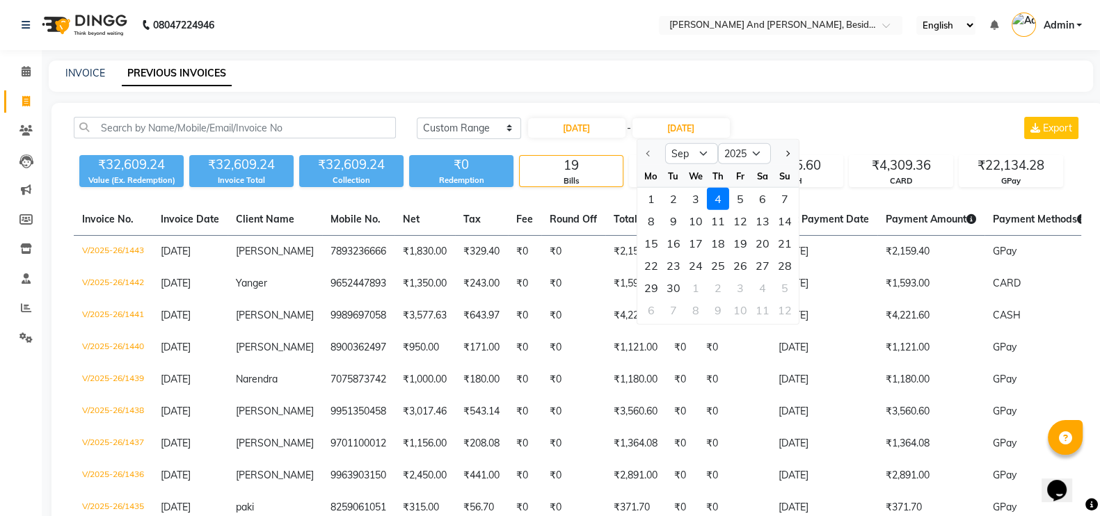
drag, startPoint x: 655, startPoint y: 154, endPoint x: 700, endPoint y: 153, distance: 44.6
click at [700, 153] on ngb-datepicker-navigation "Sep Oct Nov [DATE] 2026 2027 2028 2029 2030 2031 2032 2033 2034 2035" at bounding box center [717, 154] width 161 height 22
click at [700, 153] on select "Sep Oct Nov Dec" at bounding box center [691, 153] width 53 height 21
click at [665, 143] on select "Sep Oct Nov Dec" at bounding box center [691, 153] width 53 height 21
click at [755, 155] on select "2025 2026 2027 2028 2029 2030 2031 2032 2033 2034 2035" at bounding box center [743, 153] width 53 height 21
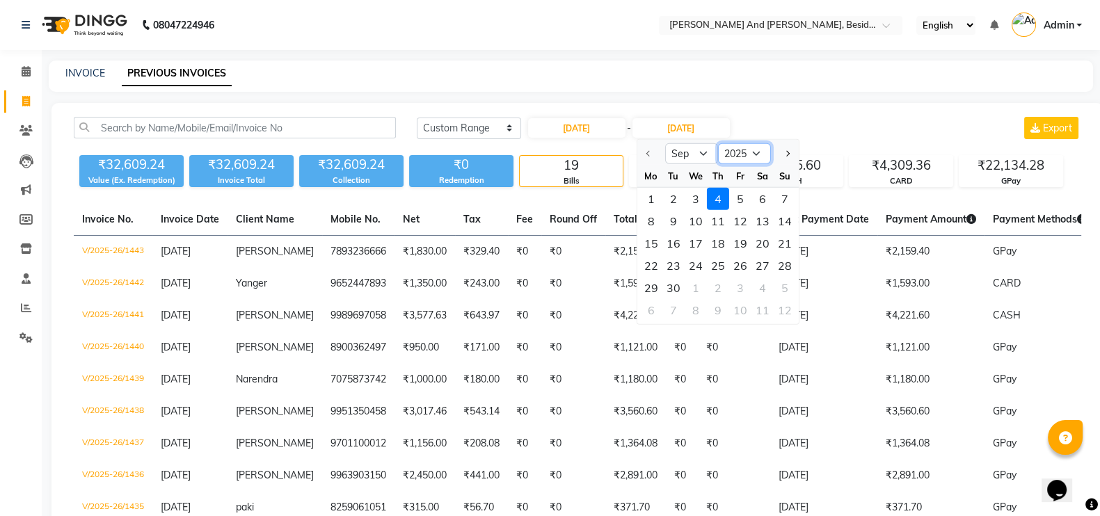
click at [741, 153] on select "2025 2026 2027 2028 2029 2030 2031 2032 2033 2034 2035" at bounding box center [743, 153] width 53 height 21
click at [749, 153] on select "2025 2026 2027 2028 2029 2030 2031 2032 2033 2034 2035" at bounding box center [743, 153] width 53 height 21
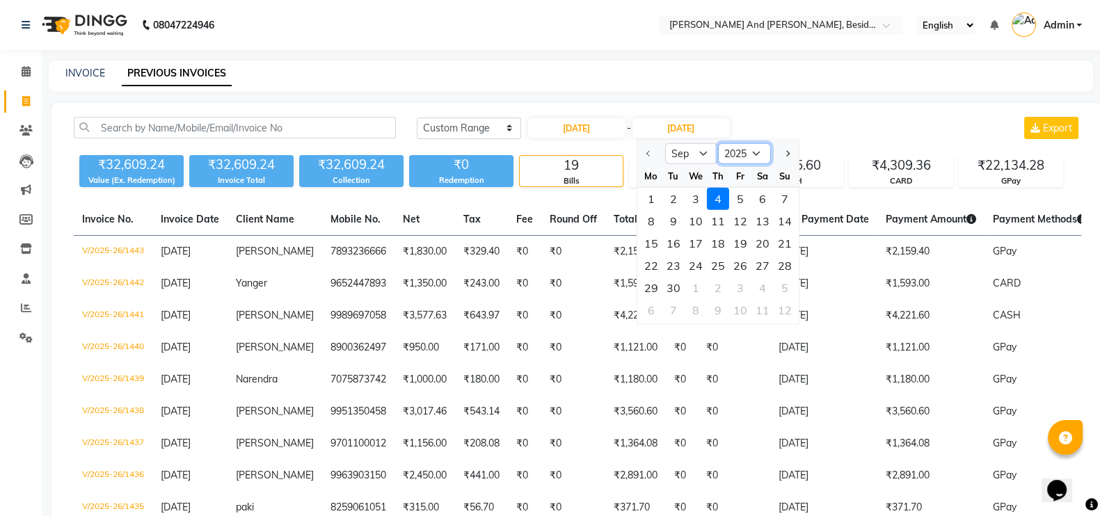
click at [749, 153] on select "2025 2026 2027 2028 2029 2030 2031 2032 2033 2034 2035" at bounding box center [743, 153] width 53 height 21
drag, startPoint x: 749, startPoint y: 153, endPoint x: 623, endPoint y: 129, distance: 128.3
click at [623, 129] on div "[DATE] - [DATE] Sep Oct Nov [DATE] 2026 2027 2028 2029 2030 2031 2032 2033 2034…" at bounding box center [629, 128] width 205 height 22
click at [623, 129] on input "[DATE]" at bounding box center [576, 127] width 97 height 19
select select "9"
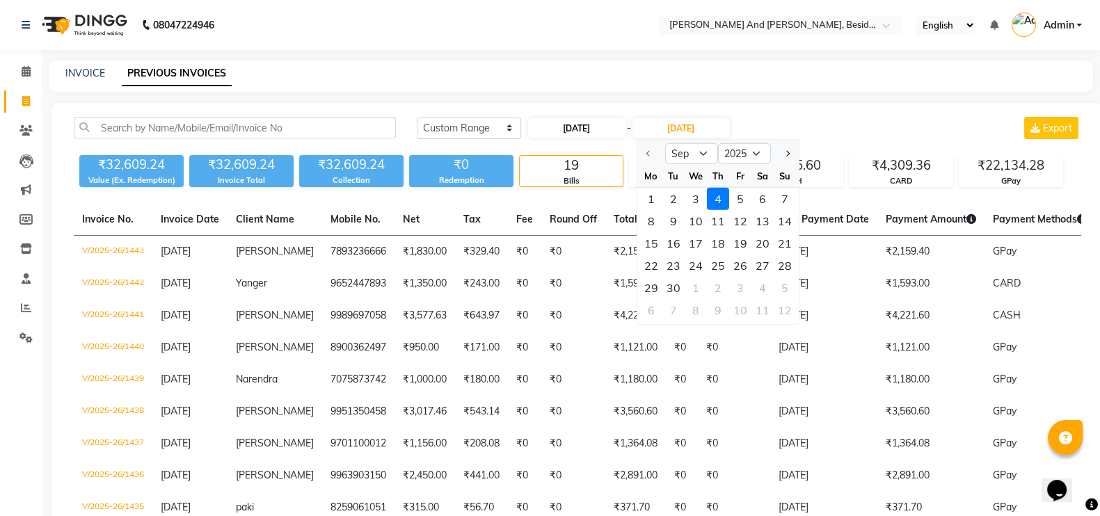
select select "2025"
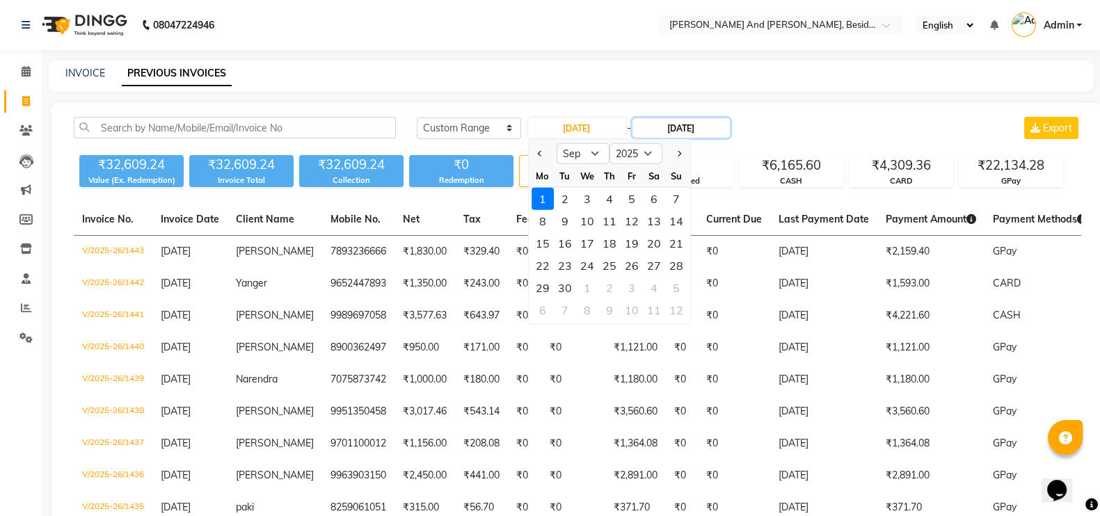
click at [671, 121] on input "[DATE]" at bounding box center [681, 127] width 97 height 19
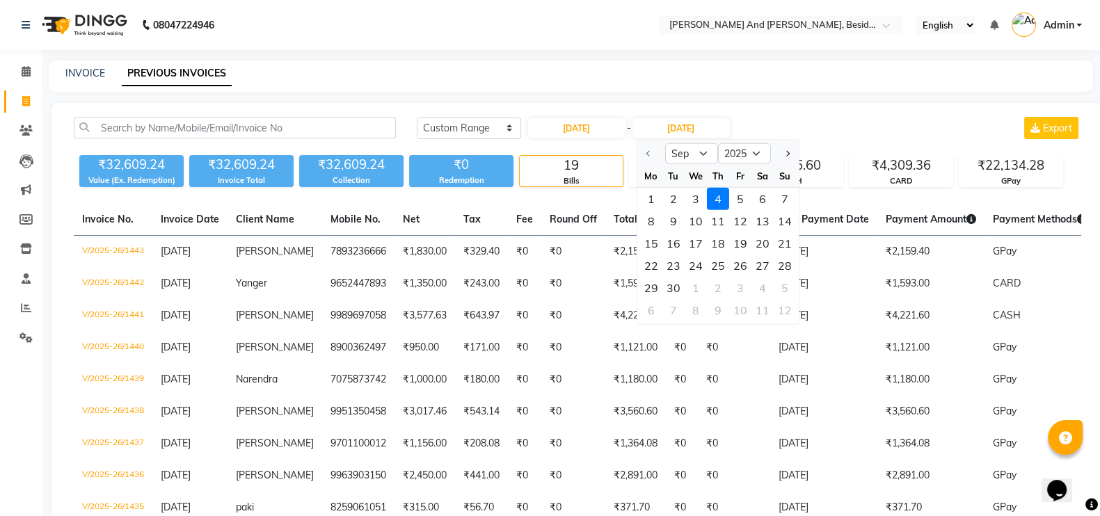
click at [651, 157] on div at bounding box center [651, 154] width 28 height 22
click at [644, 151] on div at bounding box center [651, 154] width 28 height 22
drag, startPoint x: 644, startPoint y: 151, endPoint x: 761, endPoint y: 151, distance: 117.6
click at [761, 151] on ngb-datepicker-navigation "Sep Oct Nov [DATE] 2026 2027 2028 2029 2030 2031 2032 2033 2034 2035" at bounding box center [717, 154] width 161 height 22
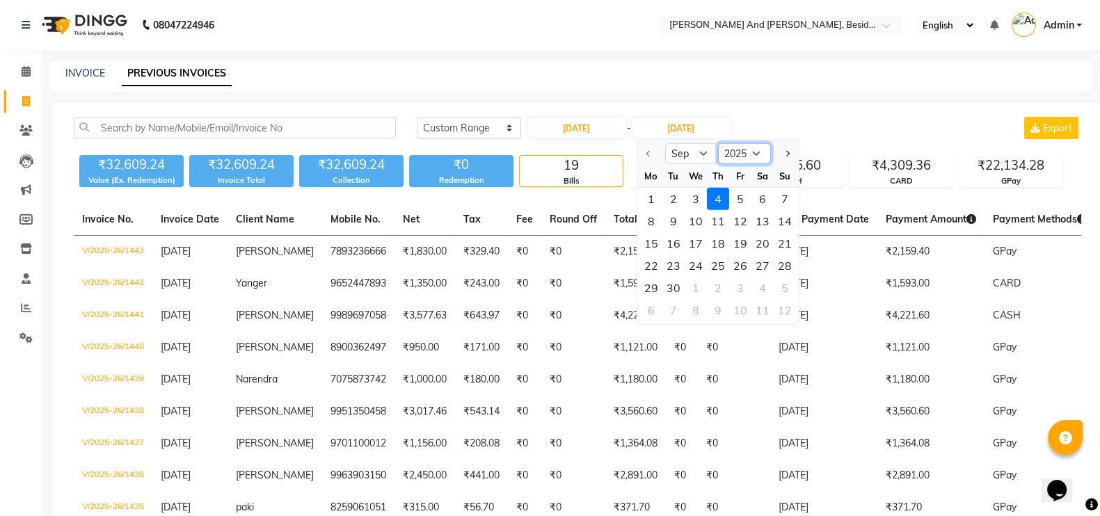
click at [761, 151] on select "2025 2026 2027 2028 2029 2030 2031 2032 2033 2034 2035" at bounding box center [743, 153] width 53 height 21
click at [617, 125] on input "[DATE]" at bounding box center [576, 127] width 97 height 19
select select "9"
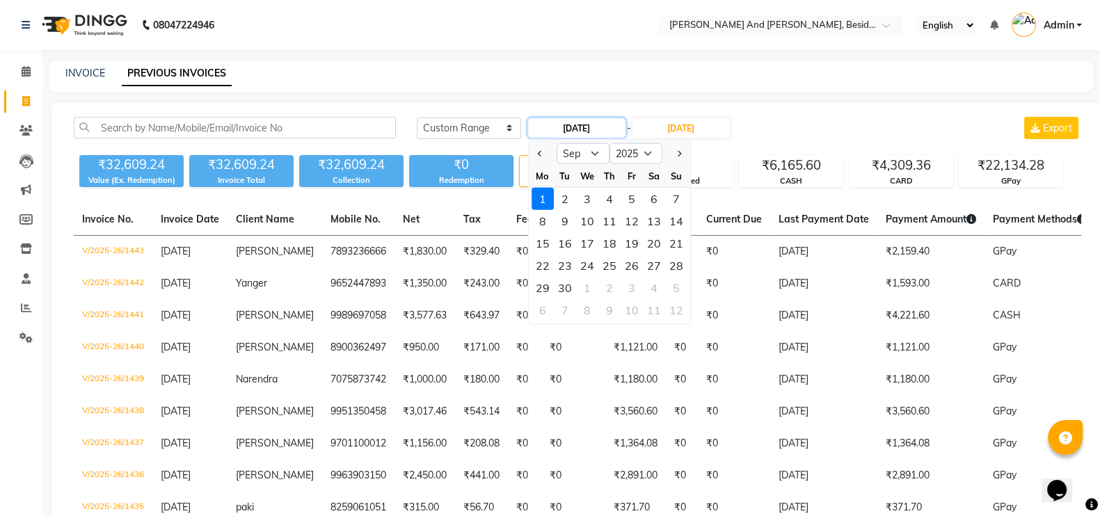
click at [617, 125] on input "[DATE]" at bounding box center [576, 127] width 97 height 19
click at [651, 150] on select "2015 2016 2017 2018 2019 2020 2021 2022 2023 2024 2025 2026 2027 2028 2029 2030…" at bounding box center [636, 153] width 53 height 21
select select "2024"
click at [610, 143] on select "2015 2016 2017 2018 2019 2020 2021 2022 2023 2024 2025 2026 2027 2028 2029 2030…" at bounding box center [636, 153] width 53 height 21
click at [680, 136] on input "[DATE]" at bounding box center [681, 127] width 97 height 19
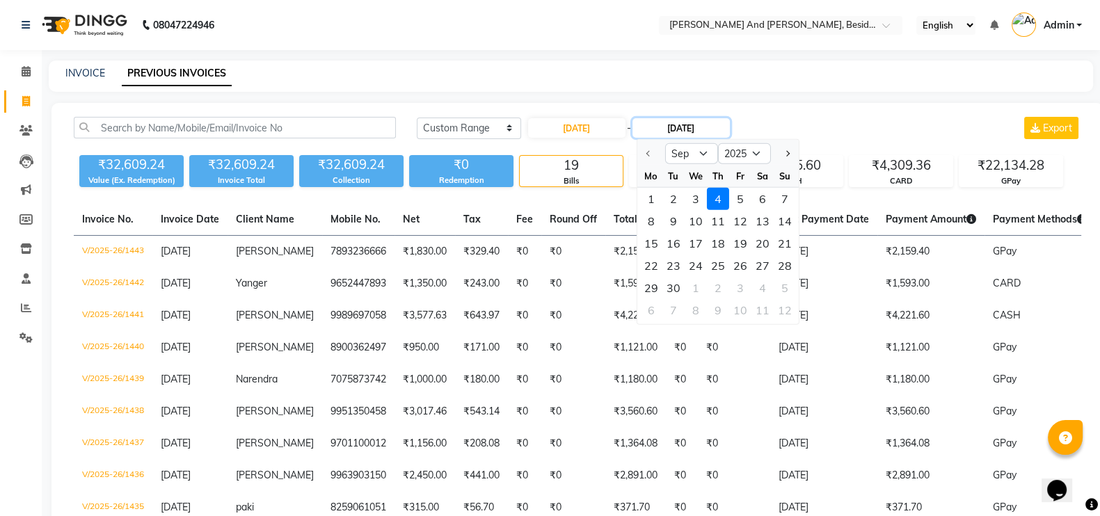
click at [672, 131] on input "[DATE]" at bounding box center [681, 127] width 97 height 19
click at [671, 284] on div "30" at bounding box center [673, 288] width 22 height 22
type input "[DATE]"
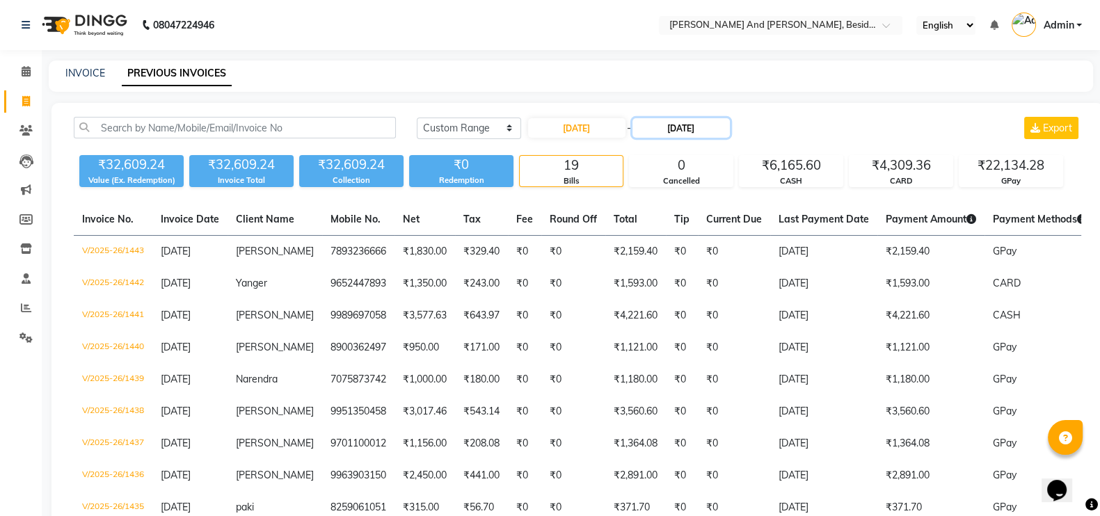
click at [711, 132] on input "[DATE]" at bounding box center [681, 127] width 97 height 19
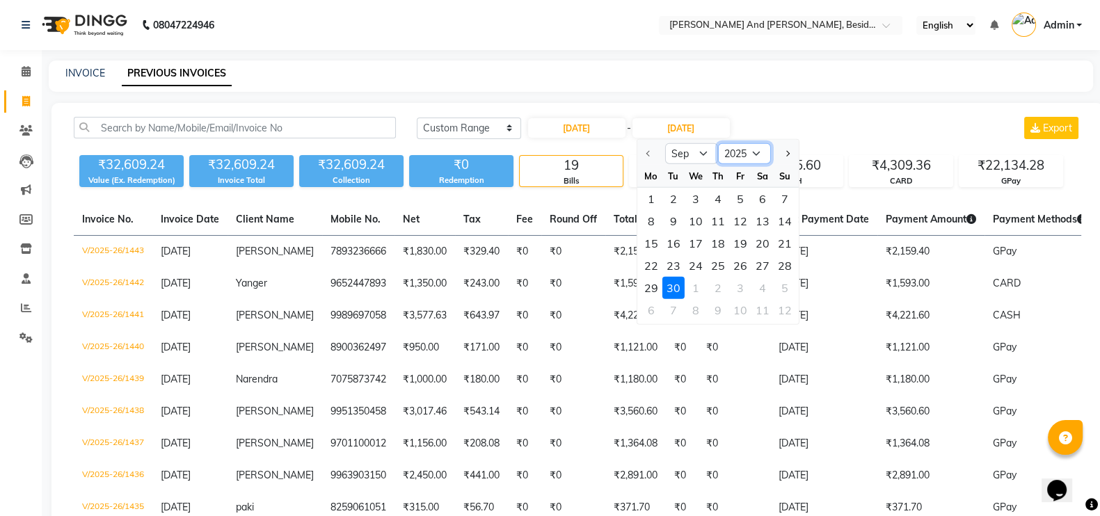
click at [748, 151] on select "2025 2026 2027 2028 2029 2030 2031 2032 2033 2034 2035" at bounding box center [743, 153] width 53 height 21
click at [706, 146] on select "Sep Oct Nov Dec" at bounding box center [691, 153] width 53 height 21
click at [761, 150] on select "2025 2026 2027 2028 2029 2030 2031 2032 2033 2034 2035" at bounding box center [743, 153] width 53 height 21
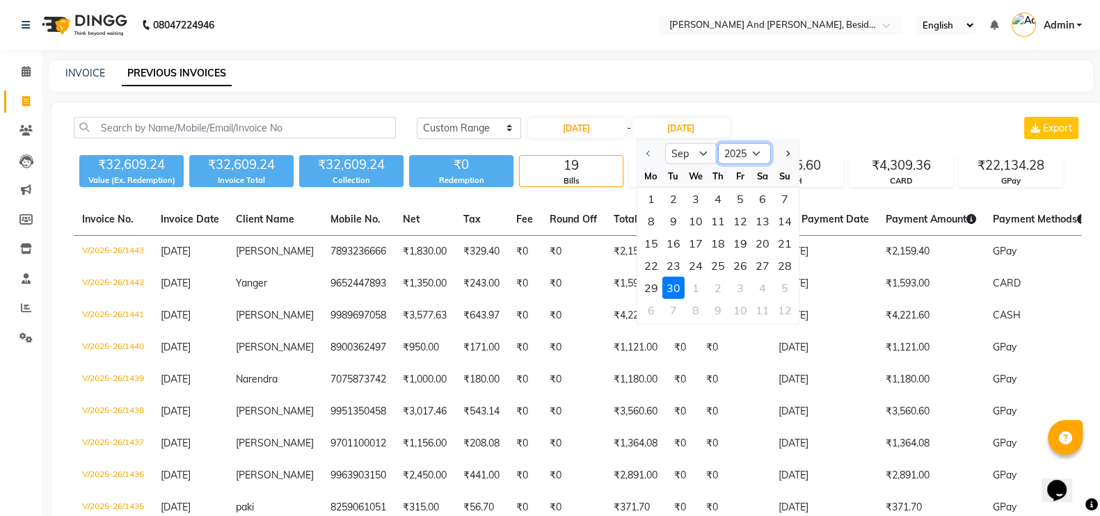
click at [761, 150] on select "2025 2026 2027 2028 2029 2030 2031 2032 2033 2034 2035" at bounding box center [743, 153] width 53 height 21
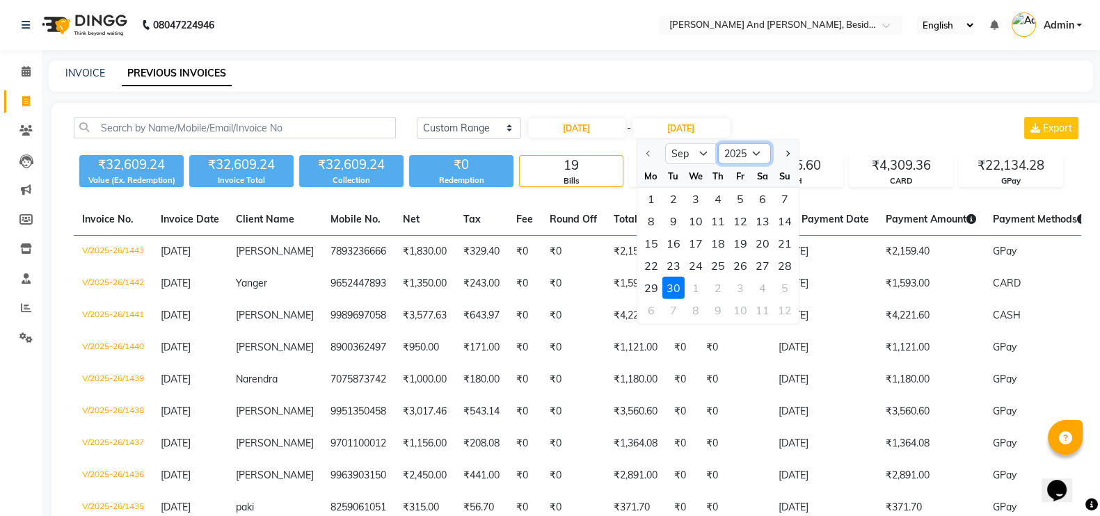
click at [745, 150] on select "2025 2026 2027 2028 2029 2030 2031 2032 2033 2034 2035" at bounding box center [743, 153] width 53 height 21
drag, startPoint x: 745, startPoint y: 150, endPoint x: 721, endPoint y: 154, distance: 24.0
click at [721, 154] on select "2025 2026 2027 2028 2029 2030 2031 2032 2033 2034 2035" at bounding box center [743, 153] width 53 height 21
click at [623, 120] on input "[DATE]" at bounding box center [576, 127] width 97 height 19
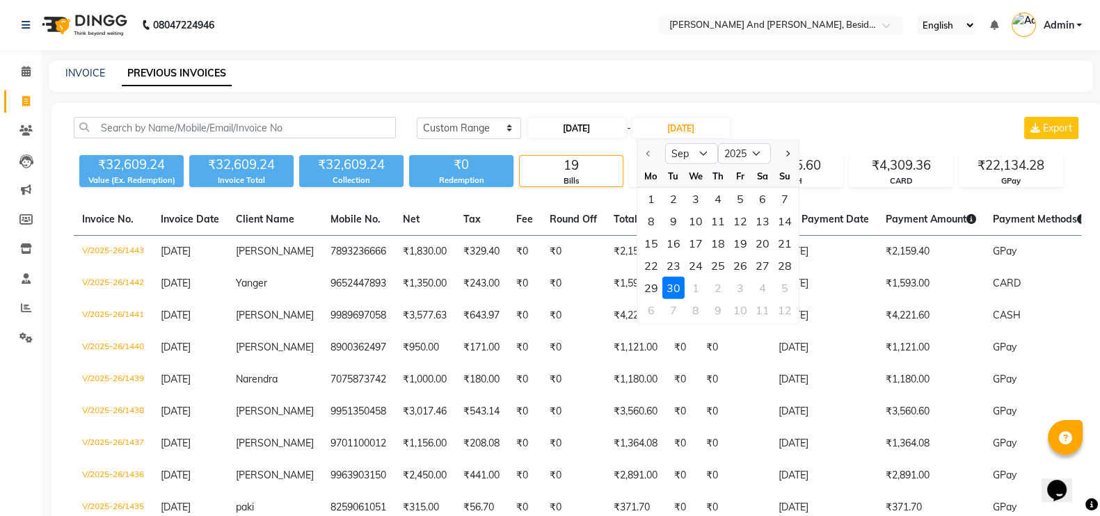
select select "9"
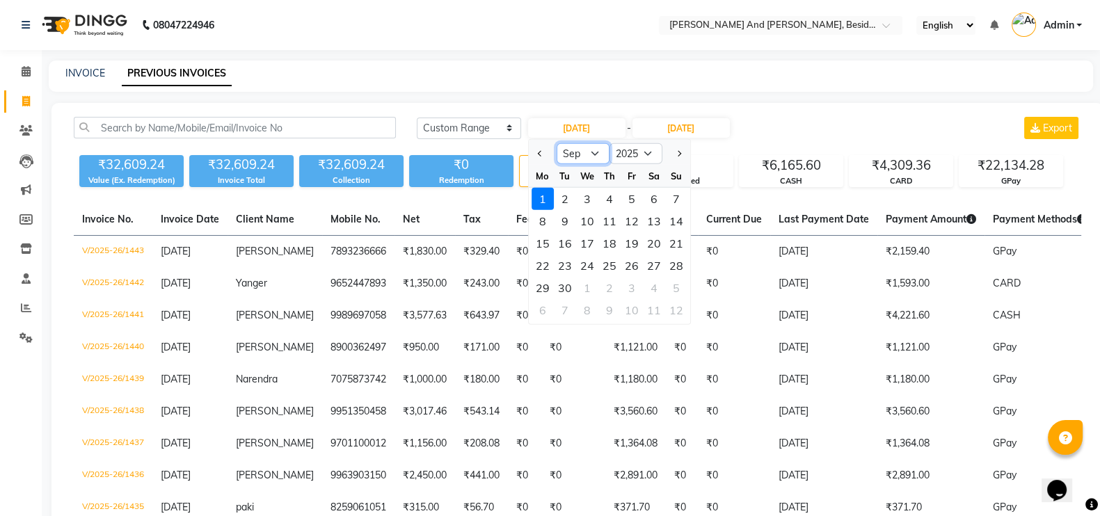
click at [595, 145] on select "Jan Feb Mar Apr May Jun [DATE] Aug Sep Oct Nov Dec" at bounding box center [583, 153] width 53 height 21
click at [648, 145] on select "2015 2016 2017 2018 2019 2020 2021 2022 2023 2024 2025 2026 2027 2028 2029 2030…" at bounding box center [636, 153] width 53 height 21
select select "2024"
click at [610, 143] on select "2015 2016 2017 2018 2019 2020 2021 2022 2023 2024 2025 2026 2027 2028 2029 2030…" at bounding box center [636, 153] width 53 height 21
click at [668, 203] on div "1" at bounding box center [676, 199] width 22 height 22
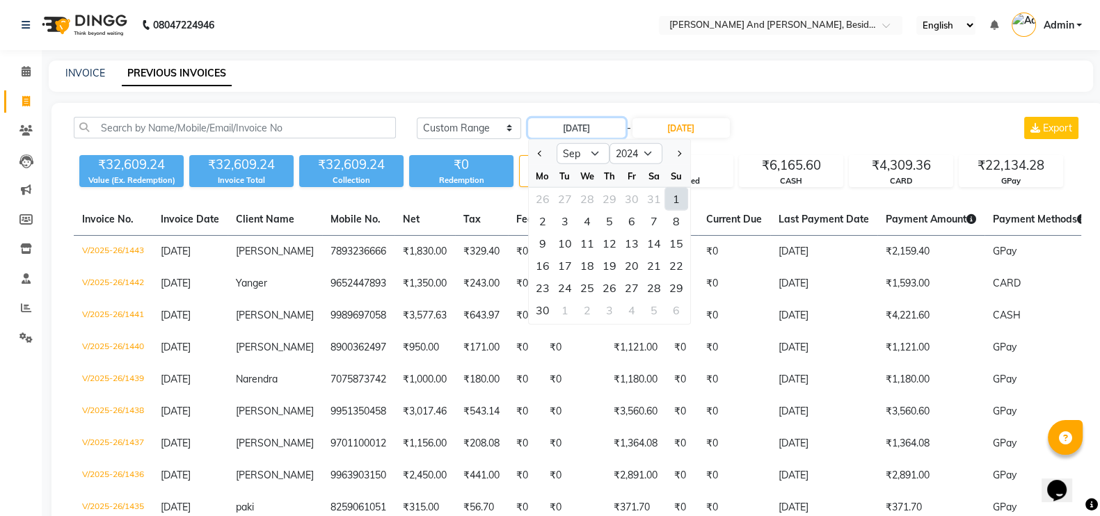
type input "[DATE]"
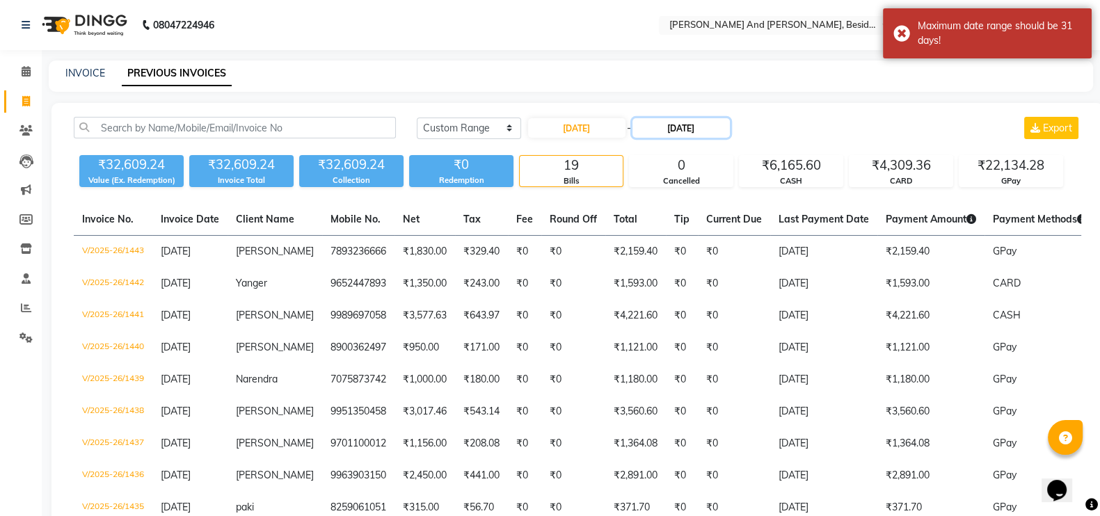
click at [717, 134] on input "[DATE]" at bounding box center [681, 127] width 97 height 19
select select "9"
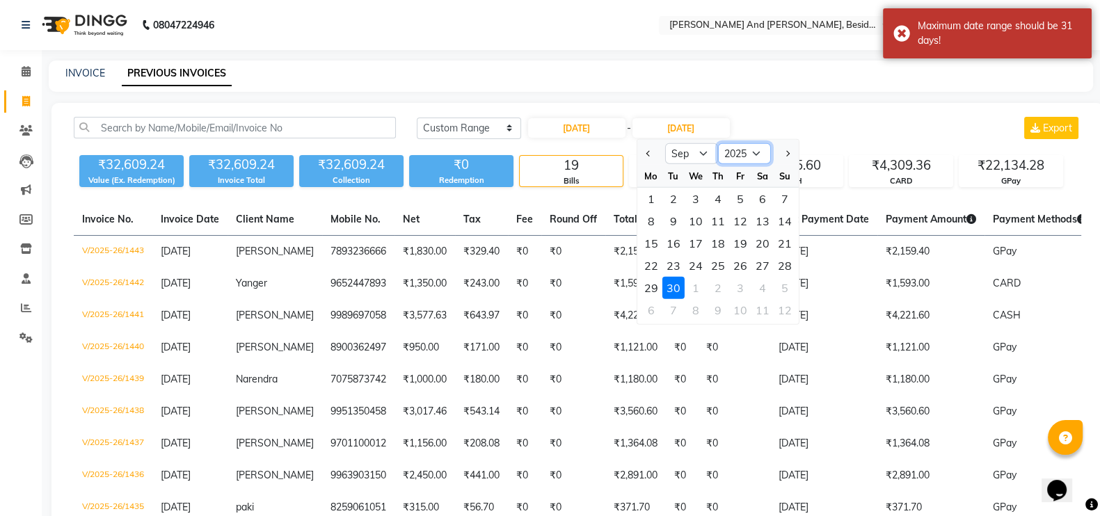
click at [749, 152] on select "2024 2025 2026 2027 2028 2029 2030 2031 2032 2033 2034 2035" at bounding box center [743, 153] width 53 height 21
select select "2024"
click at [717, 143] on select "2024 2025 2026 2027 2028 2029 2030 2031 2032 2033 2034 2035" at bounding box center [743, 153] width 53 height 21
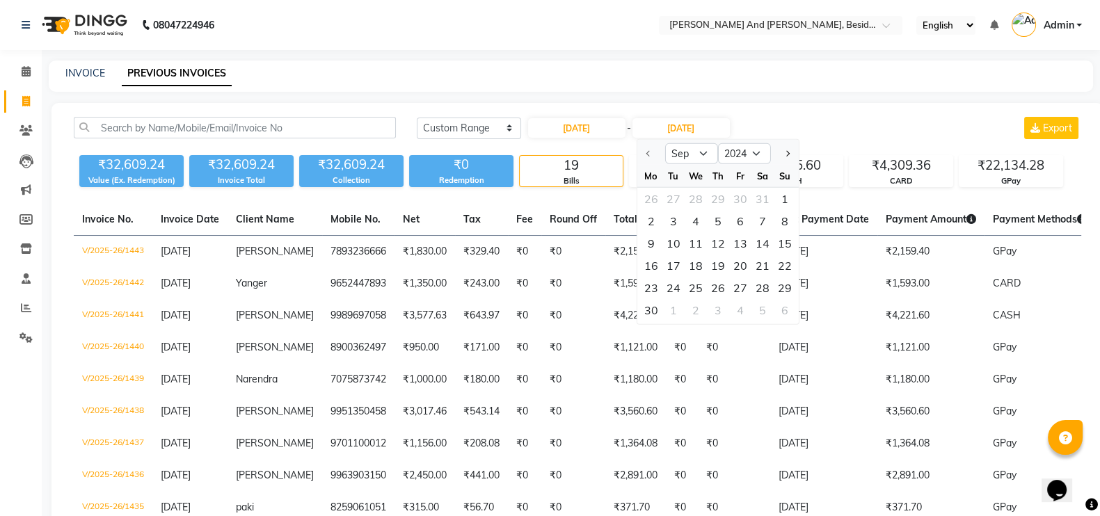
click at [761, 83] on div "INVOICE PREVIOUS INVOICES" at bounding box center [571, 76] width 1044 height 31
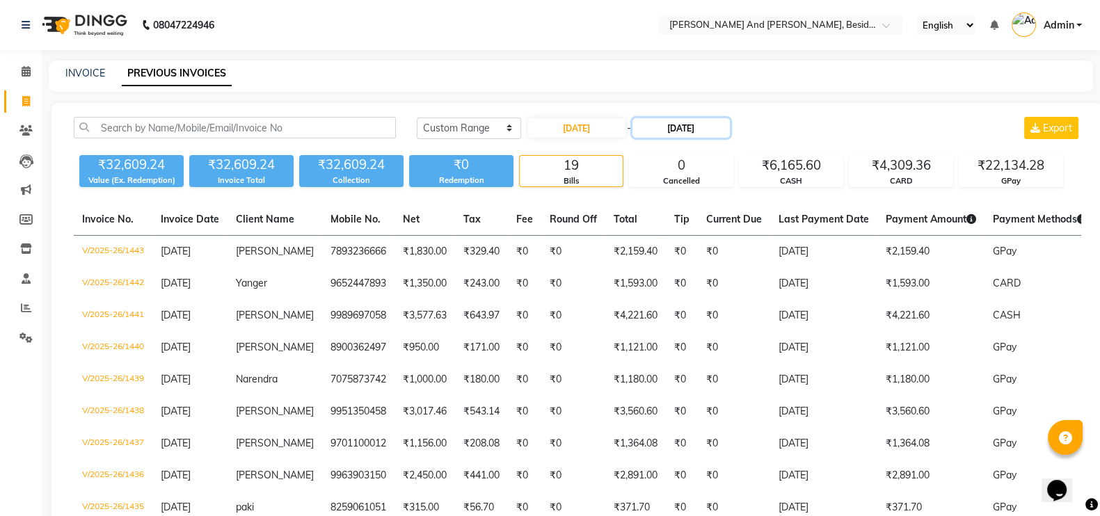
click at [715, 125] on input "[DATE]" at bounding box center [681, 127] width 97 height 19
select select "9"
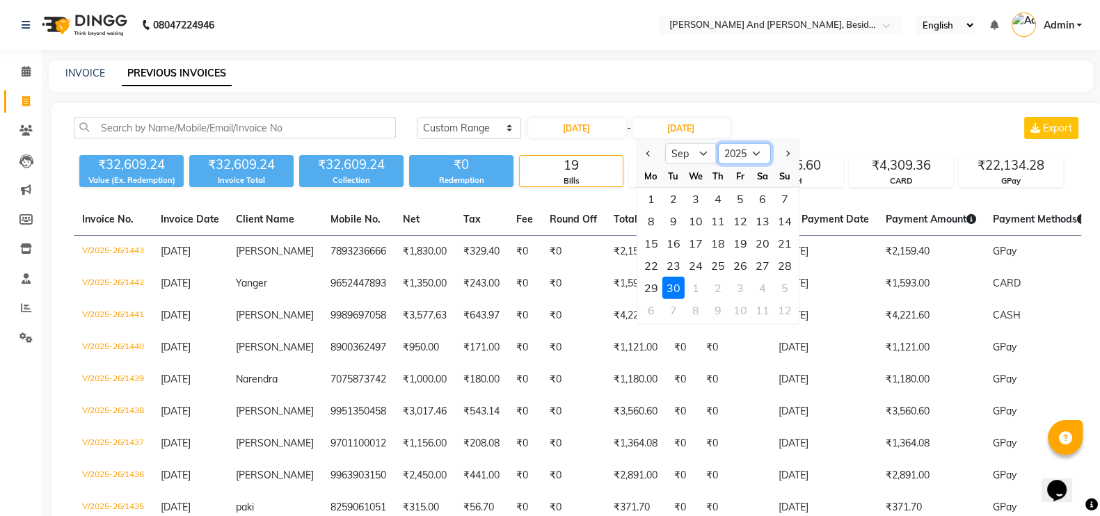
click at [759, 152] on select "2024 2025 2026 2027 2028 2029 2030 2031 2032 2033 2034 2035" at bounding box center [743, 153] width 53 height 21
select select "2024"
click at [717, 143] on select "2024 2025 2026 2027 2028 2029 2030 2031 2032 2033 2034 2035" at bounding box center [743, 153] width 53 height 21
click at [646, 302] on div "30" at bounding box center [650, 310] width 22 height 22
type input "[DATE]"
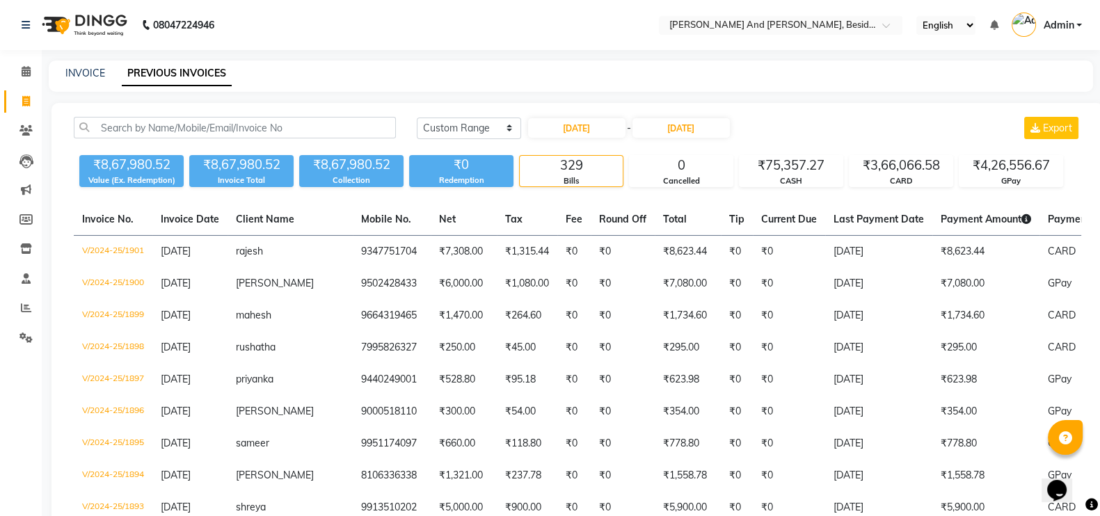
click at [103, 71] on link "INVOICE" at bounding box center [85, 73] width 40 height 13
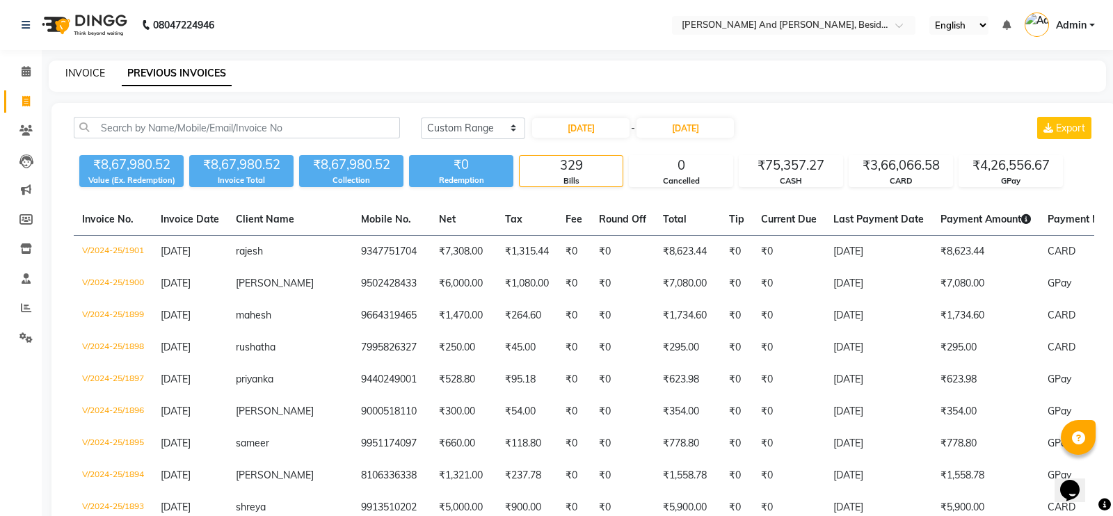
select select "4907"
select select "service"
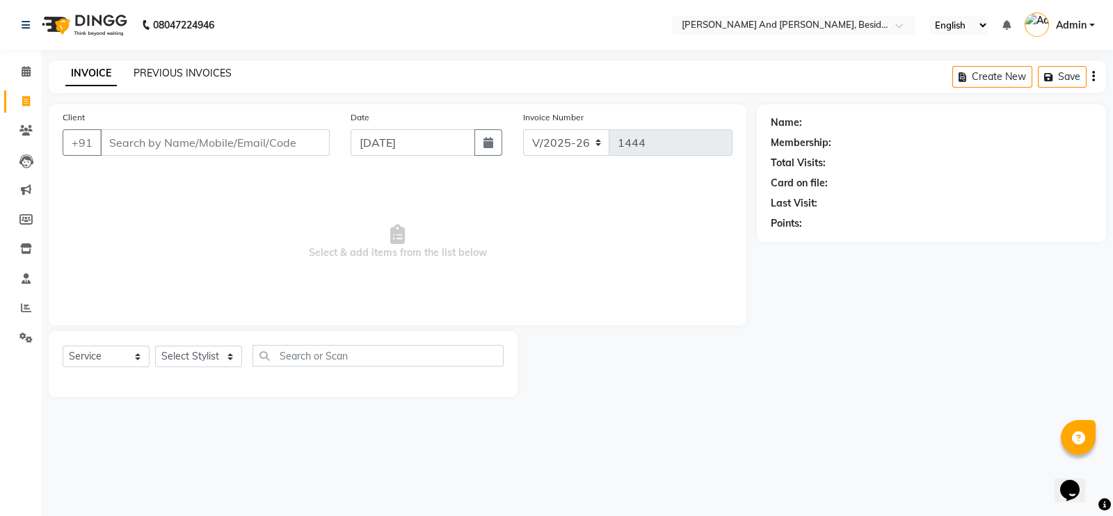
click at [181, 70] on link "PREVIOUS INVOICES" at bounding box center [183, 73] width 98 height 13
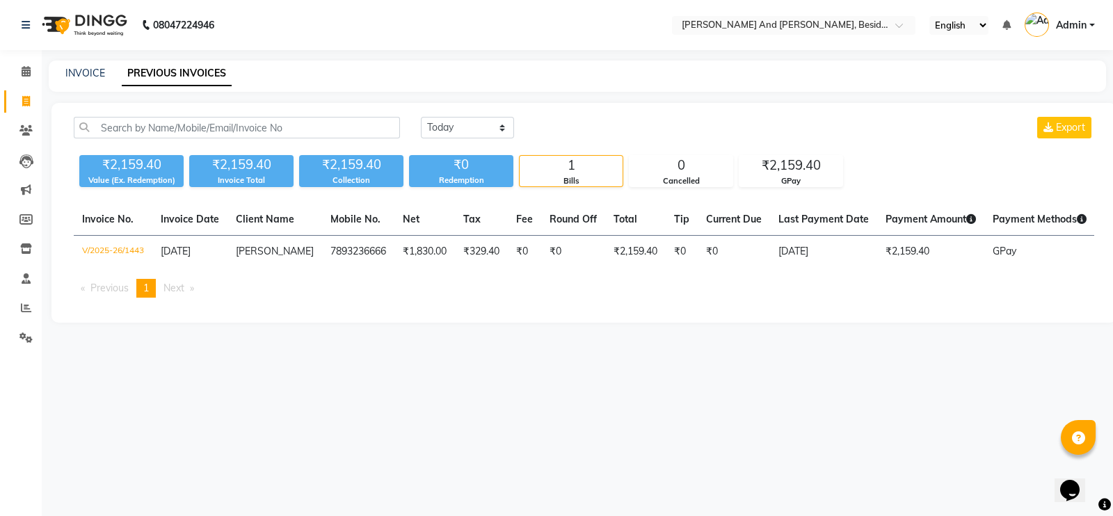
click at [82, 66] on div "INVOICE" at bounding box center [85, 73] width 40 height 15
